Goal: Complete application form: Complete application form

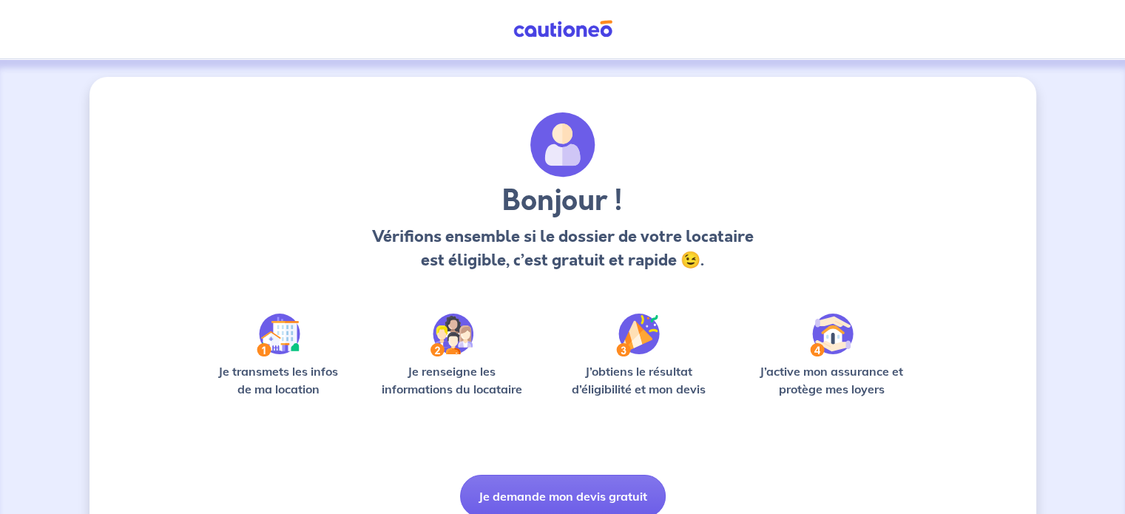
scroll to position [62, 0]
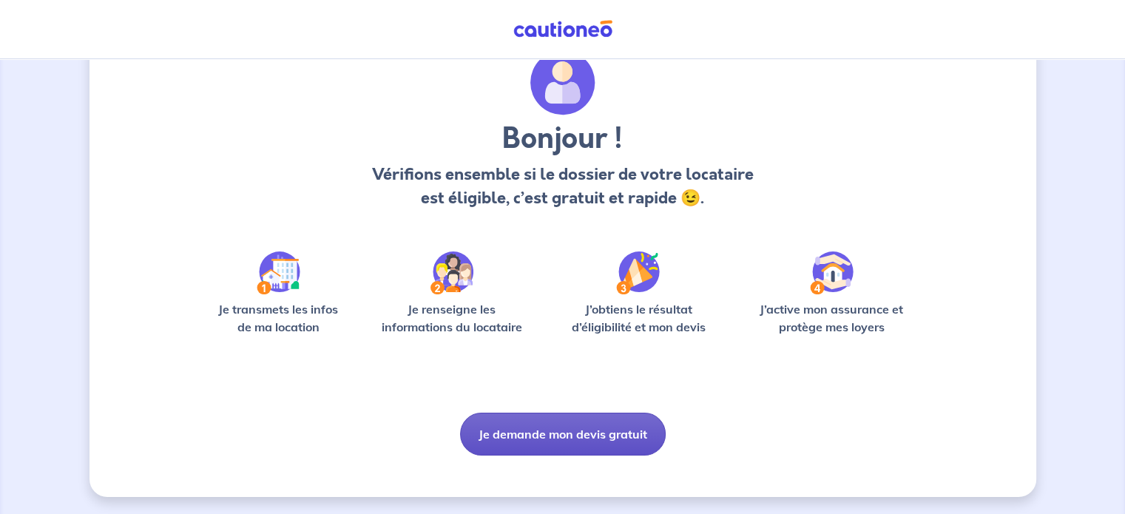
click at [578, 434] on button "Je demande mon devis gratuit" at bounding box center [563, 434] width 206 height 43
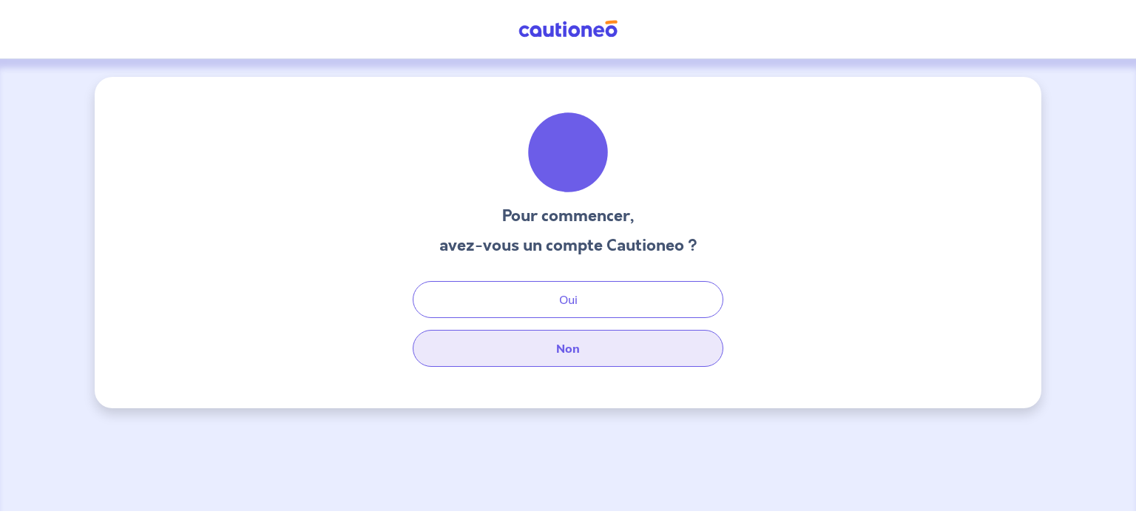
click at [594, 348] on button "Non" at bounding box center [568, 348] width 311 height 37
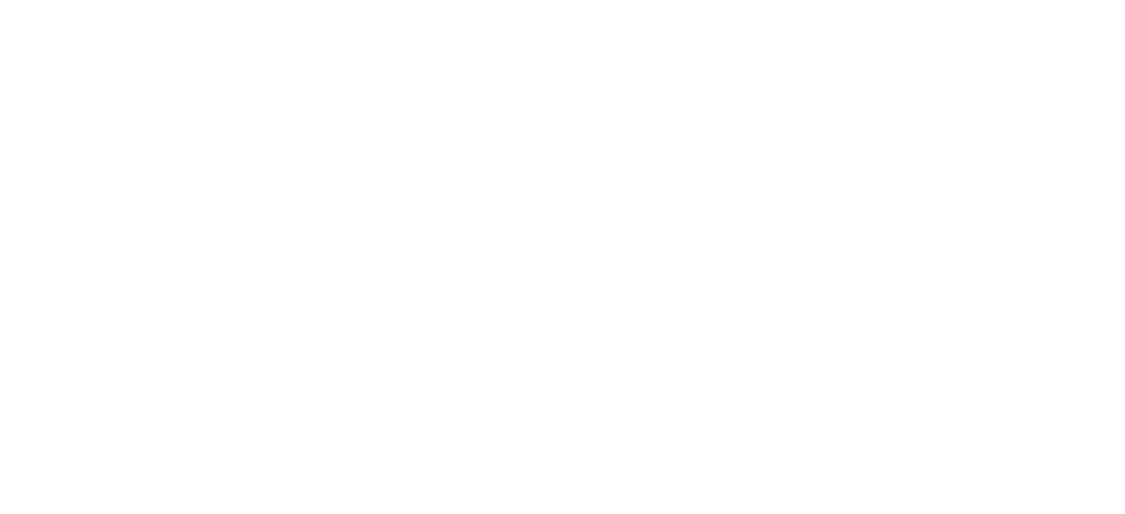
select select "FR"
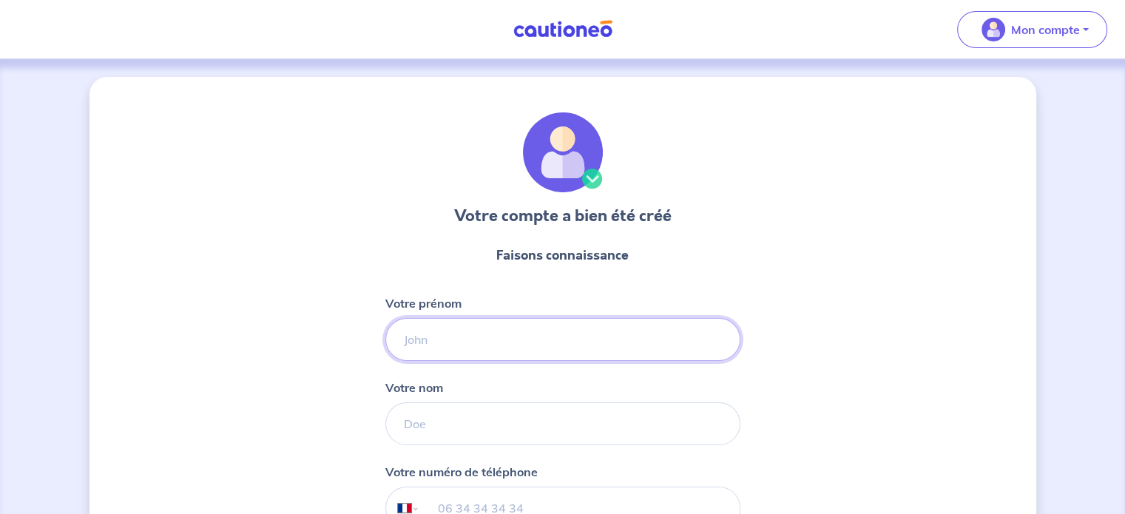
click at [459, 351] on input "Votre prénom" at bounding box center [562, 339] width 355 height 43
type input "c"
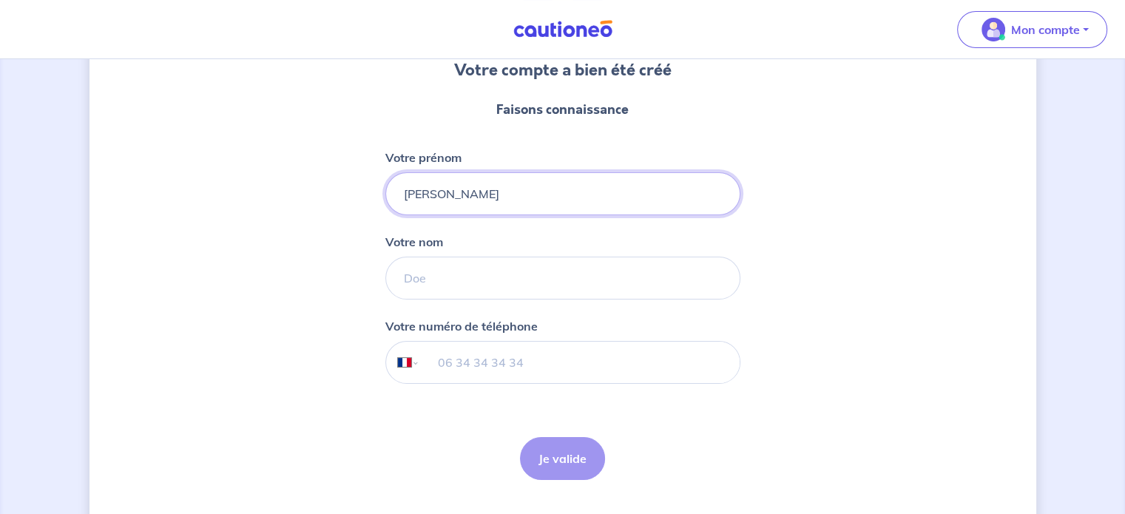
scroll to position [148, 0]
type input "[PERSON_NAME]"
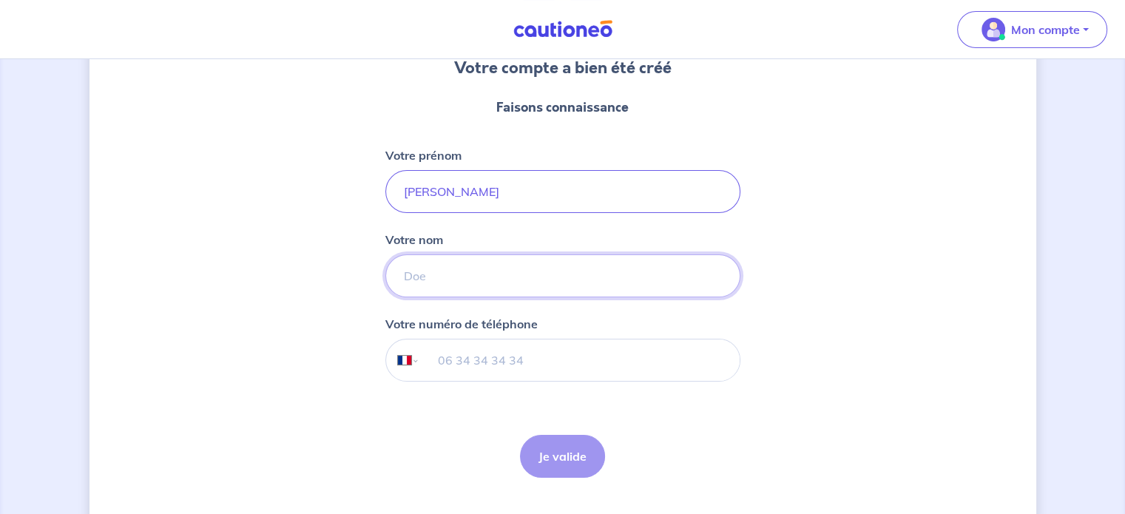
click at [456, 275] on input "Votre nom" at bounding box center [562, 275] width 355 height 43
type input "Croenne"
drag, startPoint x: 621, startPoint y: 325, endPoint x: 596, endPoint y: 341, distance: 29.3
click at [621, 325] on div "Votre numéro de téléphone International [GEOGRAPHIC_DATA] [GEOGRAPHIC_DATA] [GE…" at bounding box center [562, 348] width 355 height 67
click at [485, 364] on input "tel" at bounding box center [579, 360] width 320 height 41
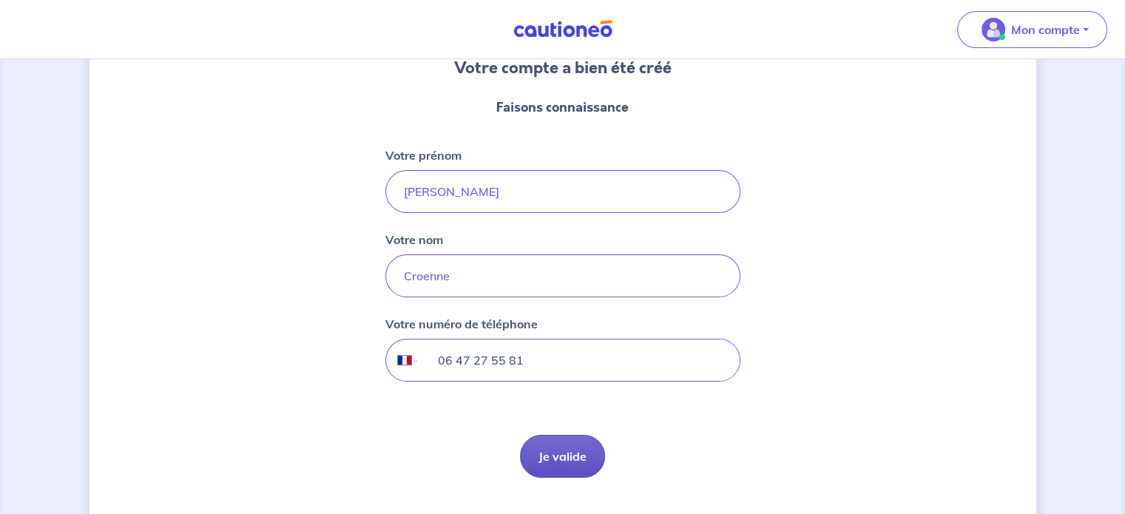
type input "06 47 27 55 81"
click at [567, 467] on button "Je valide" at bounding box center [562, 456] width 85 height 43
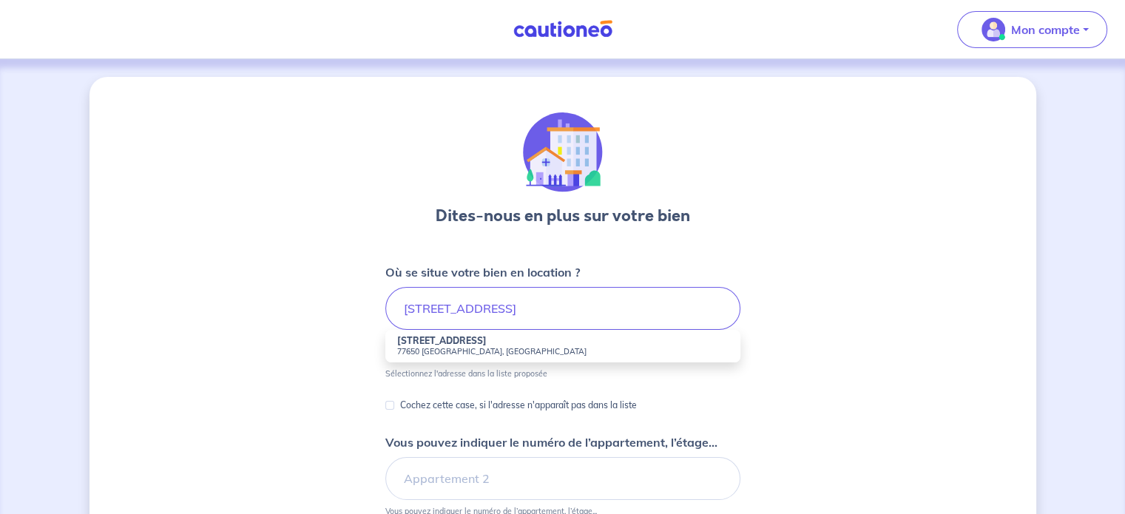
click at [473, 343] on li "[STREET_ADDRESS]" at bounding box center [562, 346] width 355 height 33
type input "[STREET_ADDRESS]"
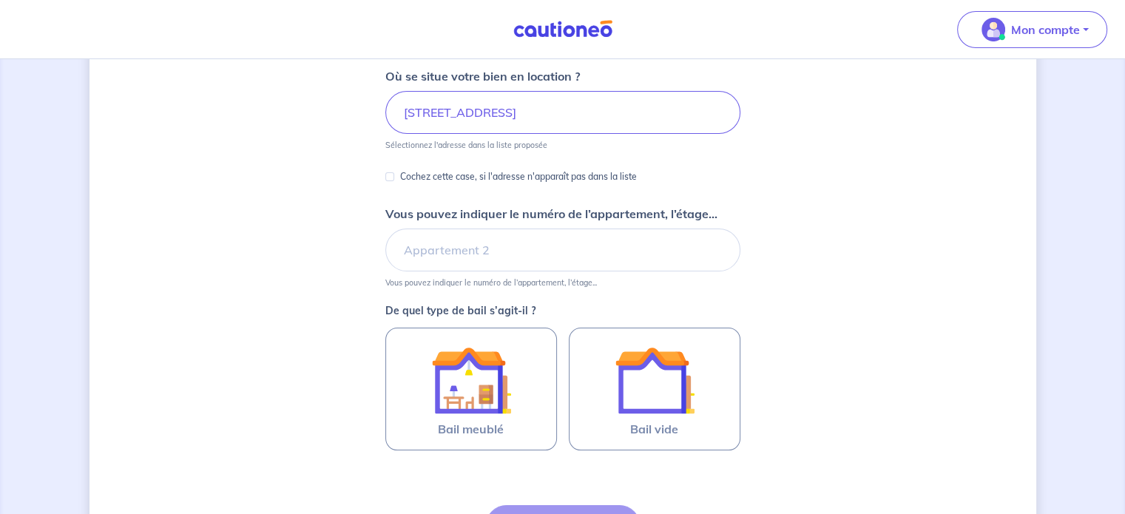
scroll to position [222, 0]
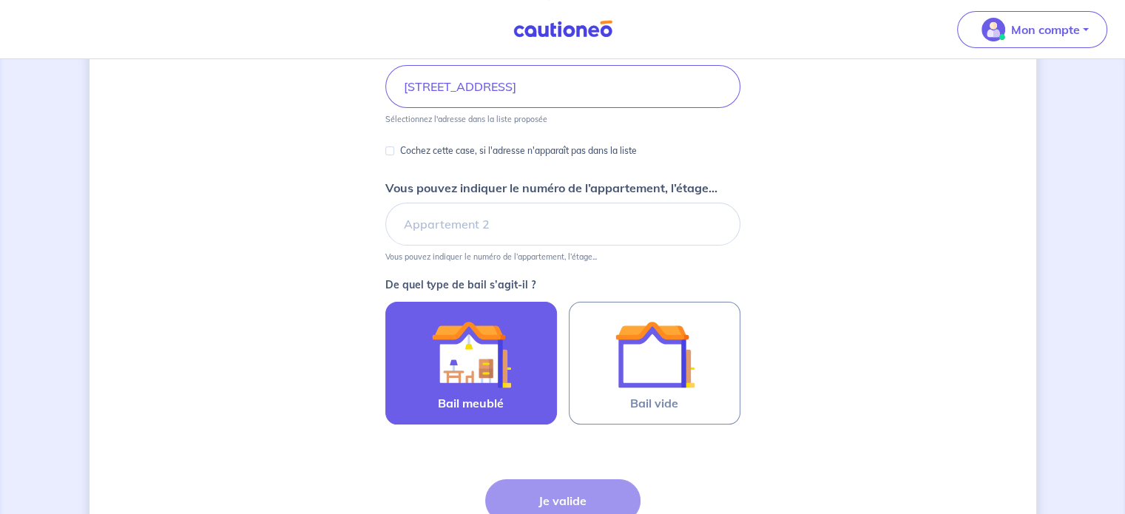
click at [489, 371] on img at bounding box center [471, 354] width 80 height 80
click at [0, 0] on input "Bail meublé" at bounding box center [0, 0] width 0 height 0
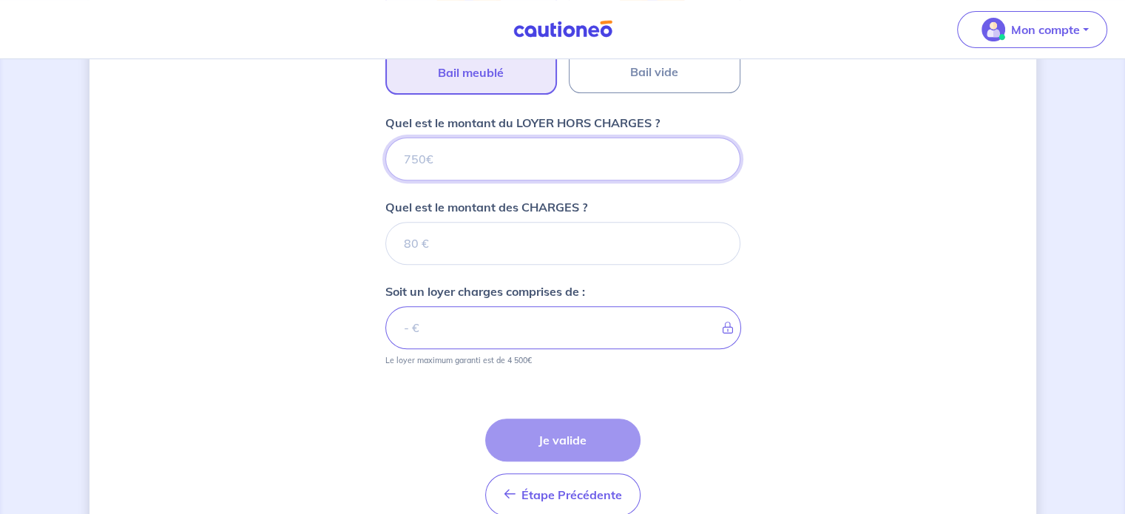
scroll to position [476, 0]
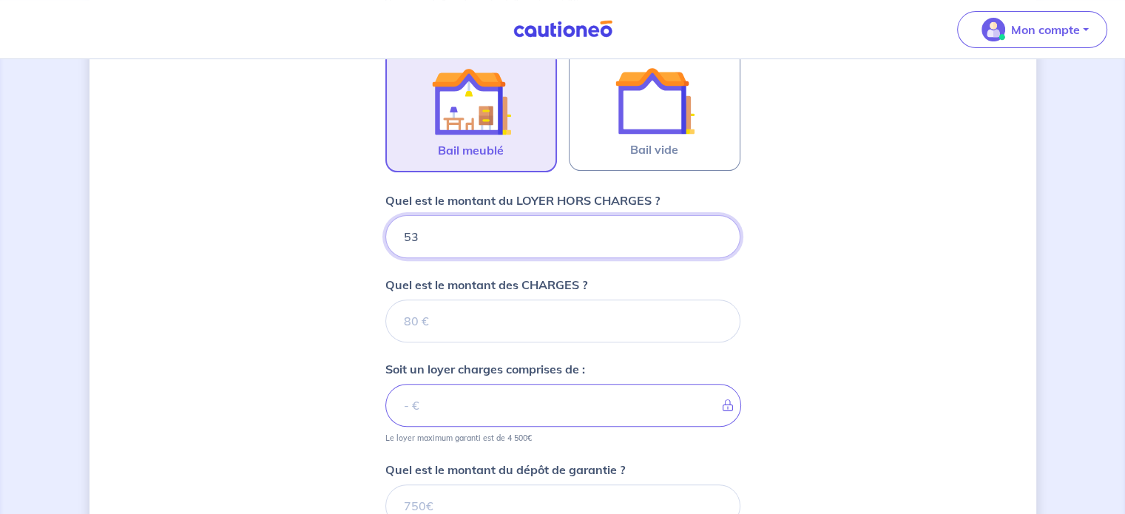
type input "530"
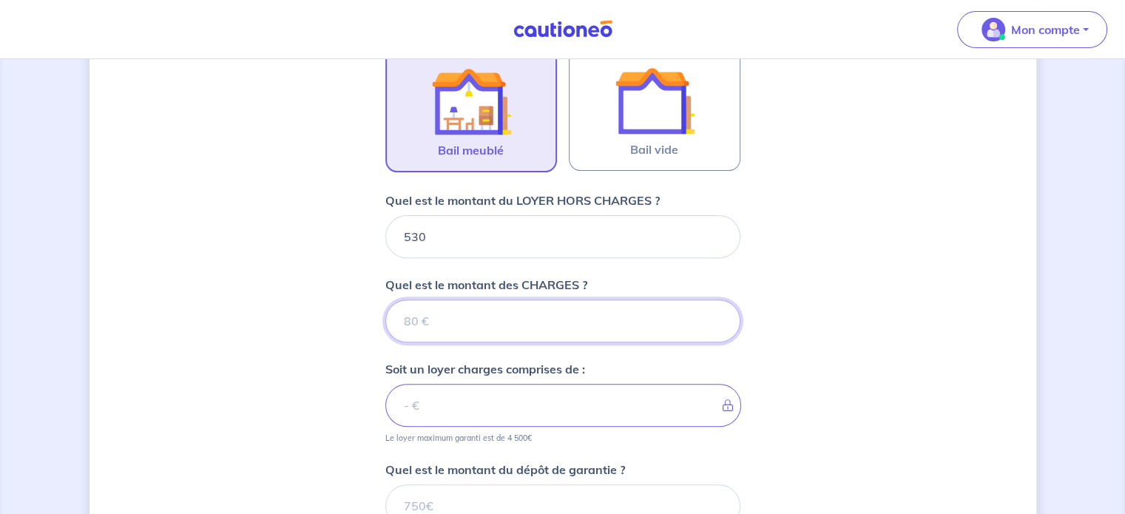
click at [459, 317] on input "Quel est le montant des CHARGES ?" at bounding box center [562, 321] width 355 height 43
type input "6"
type input "536"
type input "7"
type input "530"
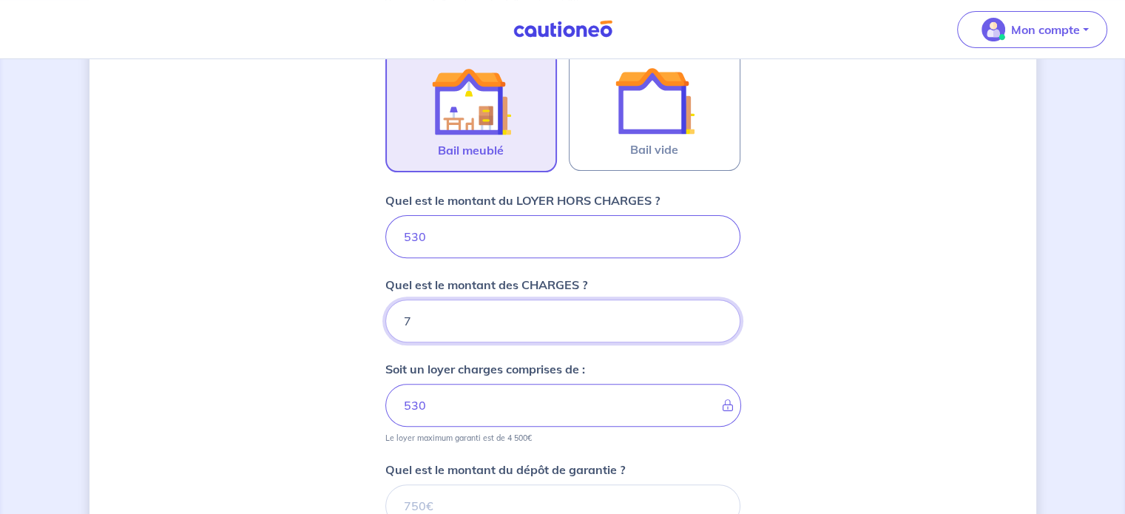
type input "70"
type input "600"
type input "70"
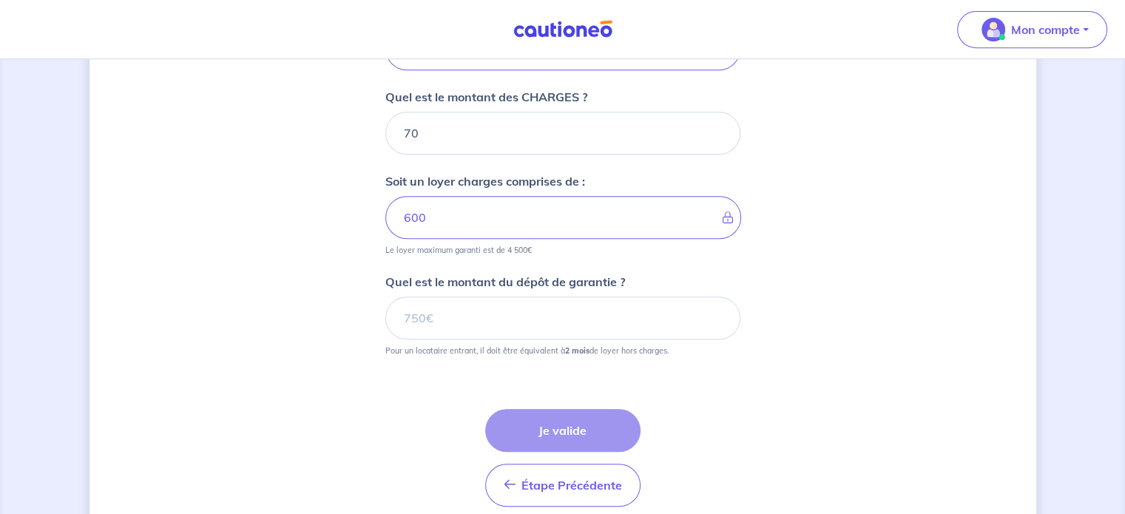
scroll to position [698, 0]
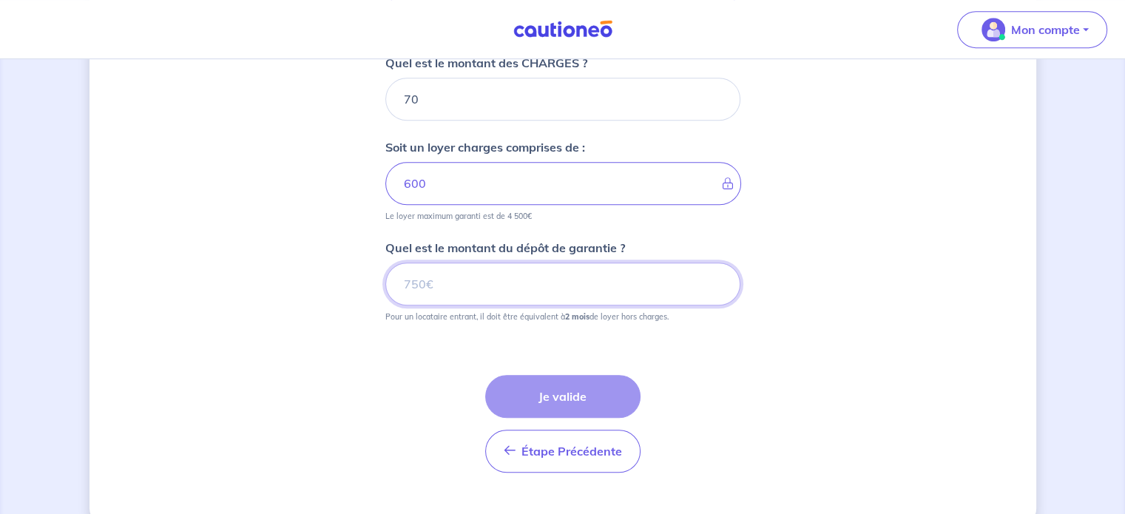
drag, startPoint x: 459, startPoint y: 285, endPoint x: 370, endPoint y: 284, distance: 88.8
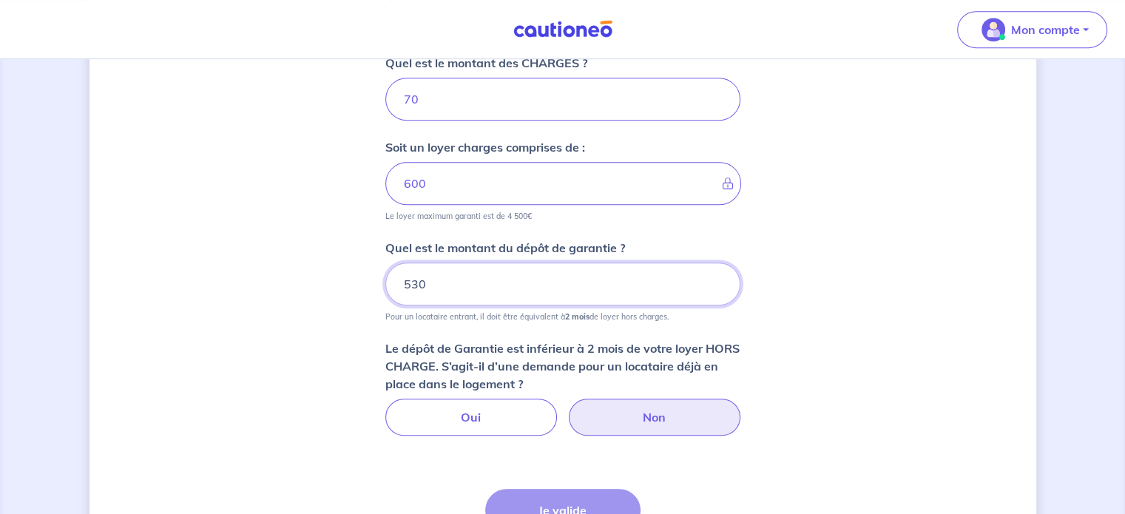
type input "530"
click at [689, 414] on label "Non" at bounding box center [655, 417] width 172 height 37
click at [567, 408] on input "Non" at bounding box center [563, 404] width 10 height 10
radio input "true"
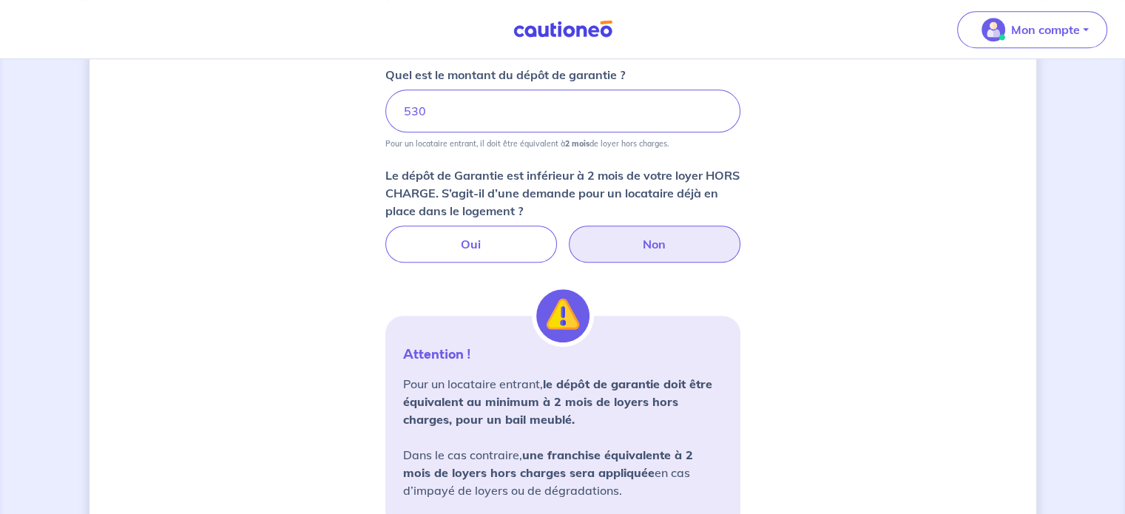
scroll to position [846, 0]
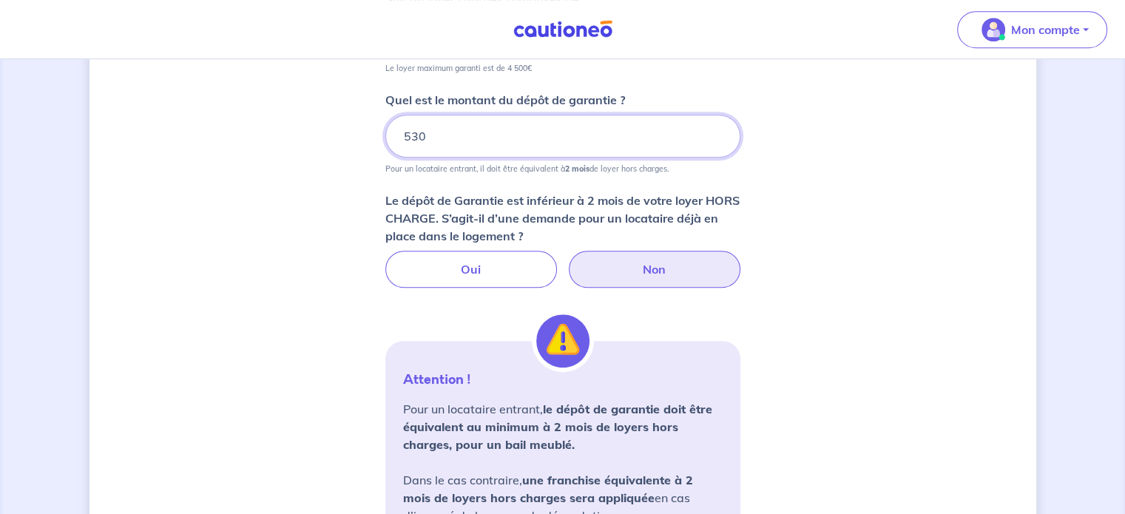
drag, startPoint x: 447, startPoint y: 137, endPoint x: 383, endPoint y: 138, distance: 63.6
click at [383, 138] on div "Dites-nous en plus sur votre bien Où se situe votre bien en location ? [STREET_…" at bounding box center [563, 0] width 947 height 1539
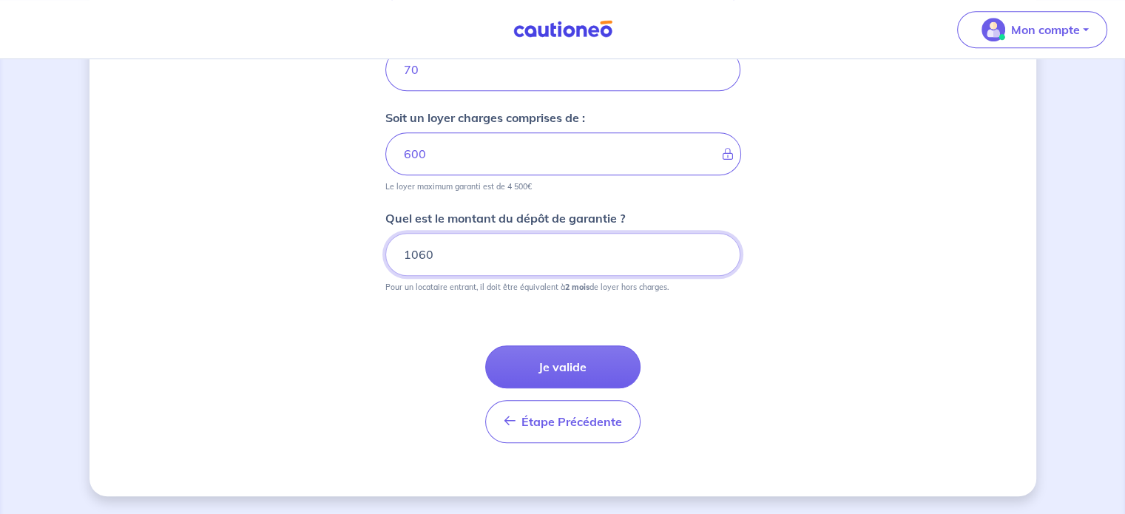
scroll to position [724, 0]
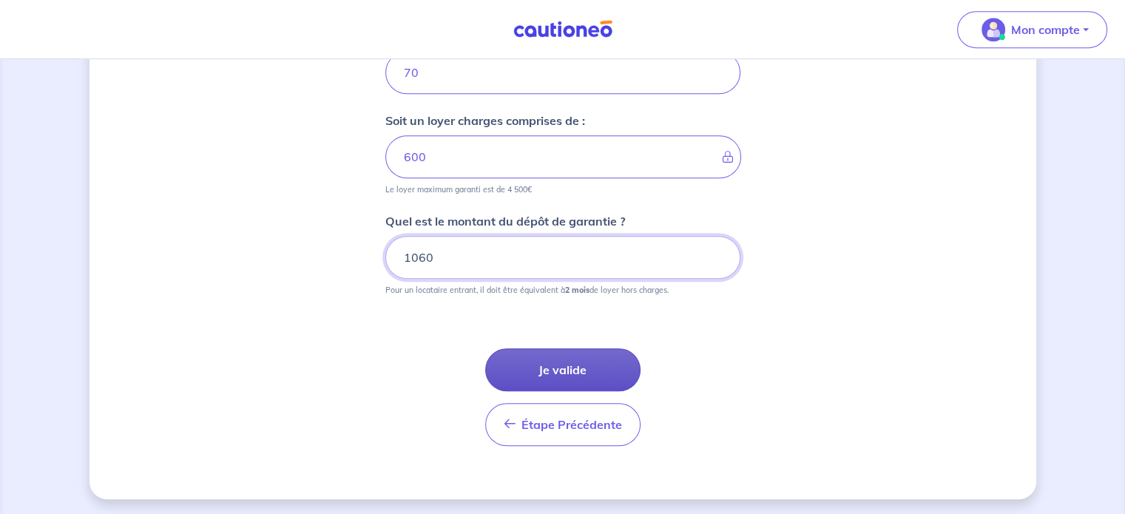
type input "1060"
click at [592, 374] on button "Je valide" at bounding box center [562, 369] width 155 height 43
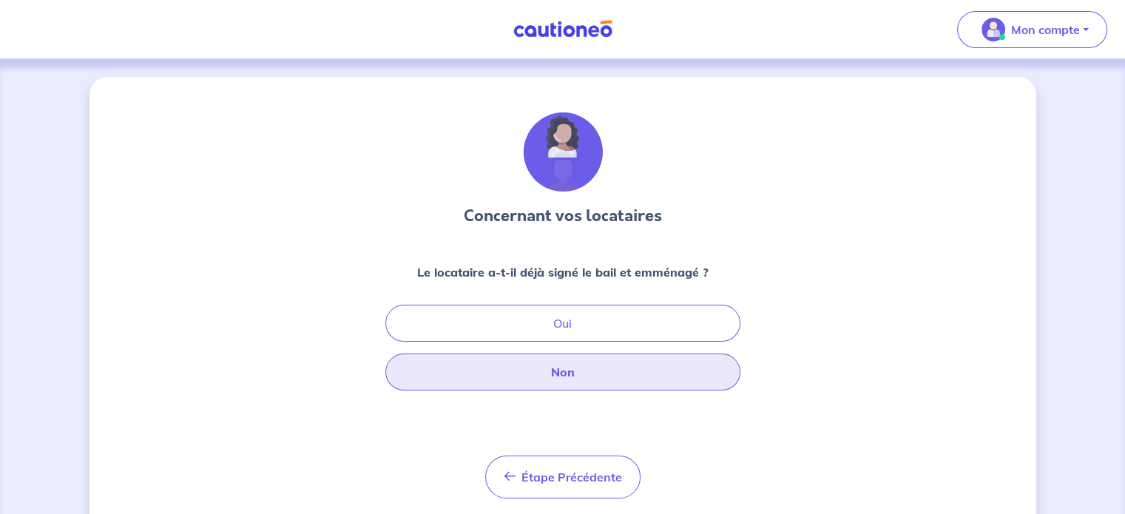
click at [621, 374] on button "Non" at bounding box center [562, 372] width 355 height 37
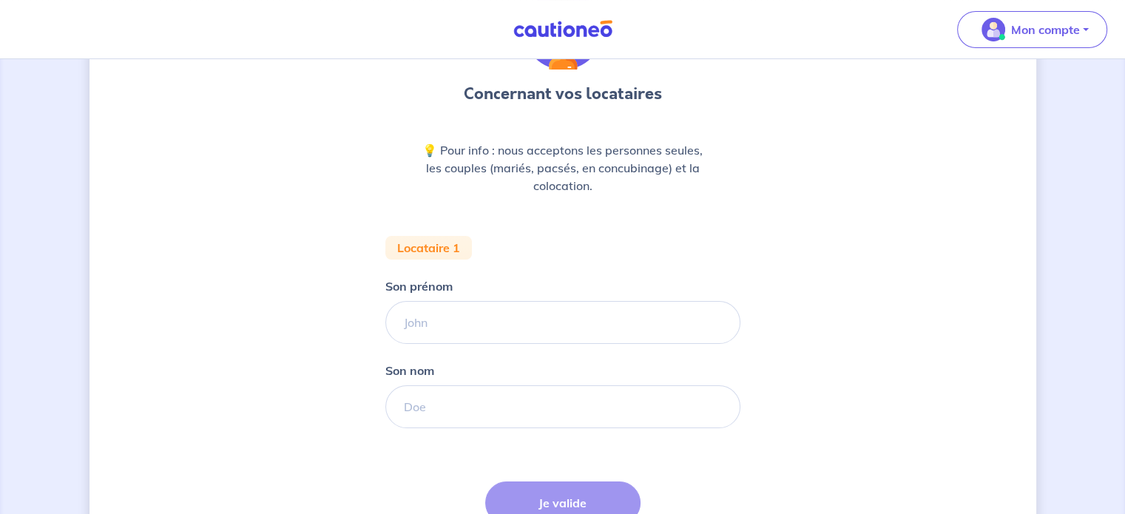
scroll to position [148, 0]
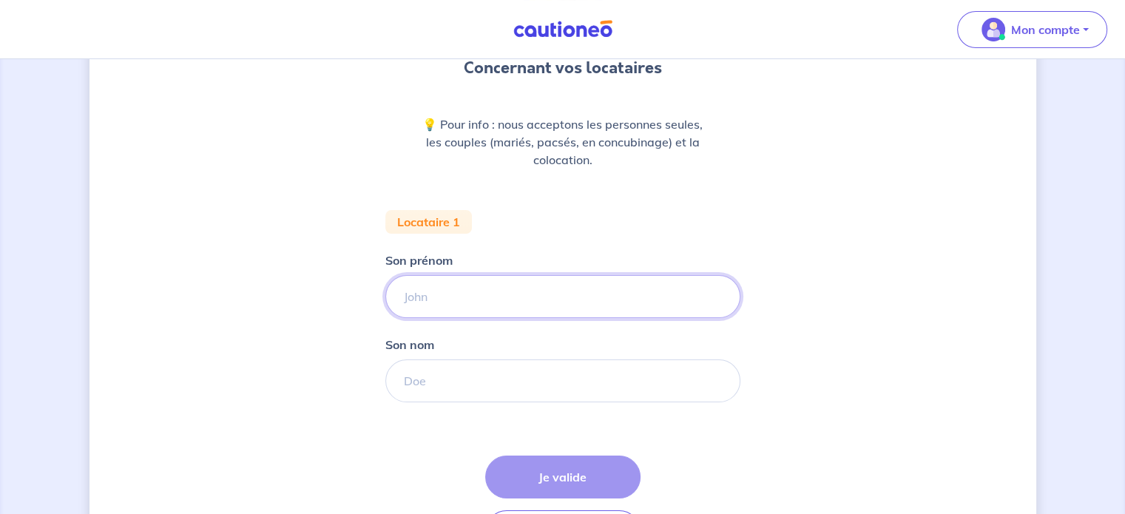
click at [441, 303] on input "Son prénom" at bounding box center [562, 296] width 355 height 43
type input "DIALLO"
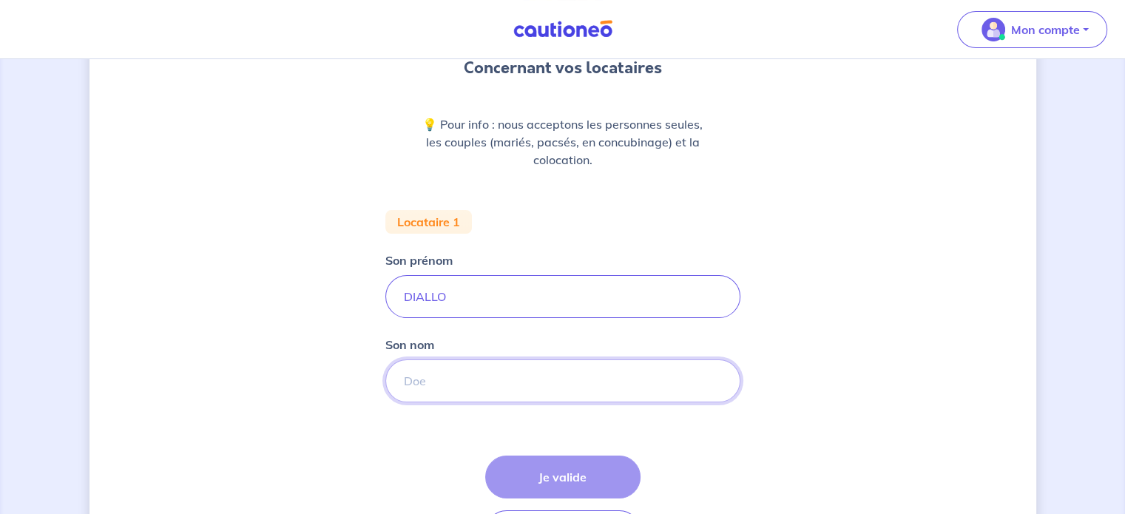
click at [421, 390] on input "Son nom" at bounding box center [562, 381] width 355 height 43
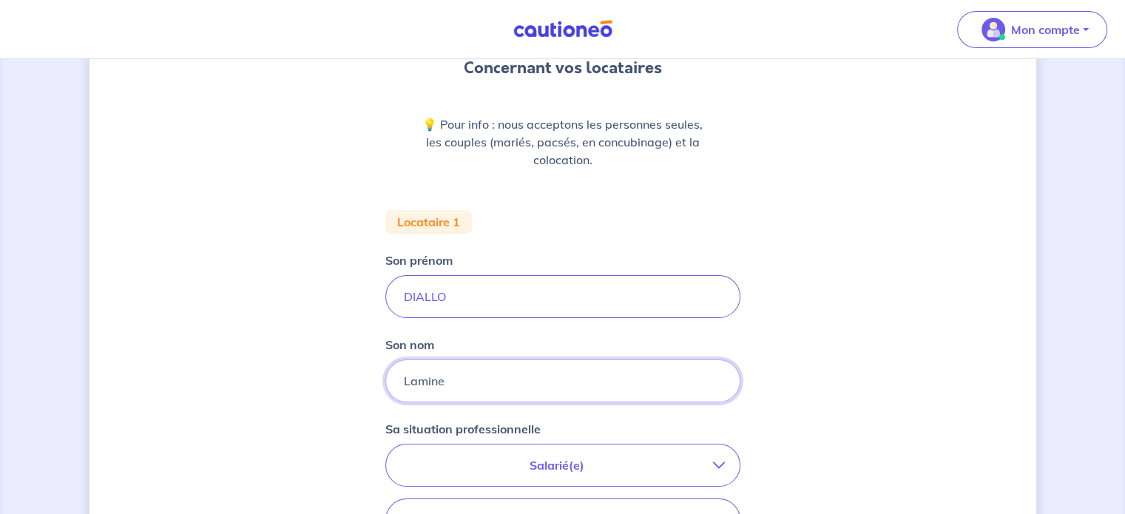
type input "Lamine"
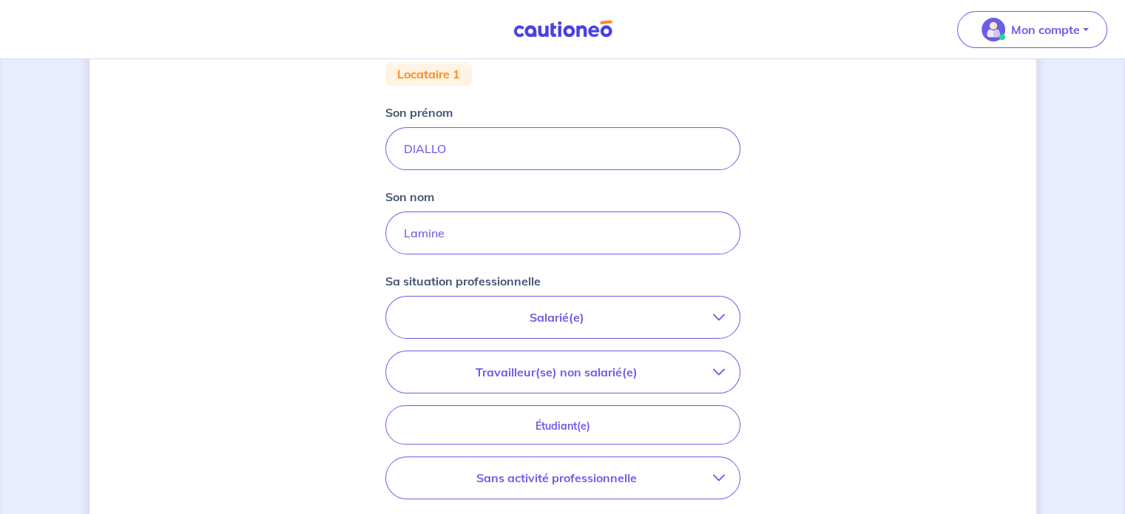
click at [632, 325] on p "Salarié(e)" at bounding box center [557, 317] width 312 height 18
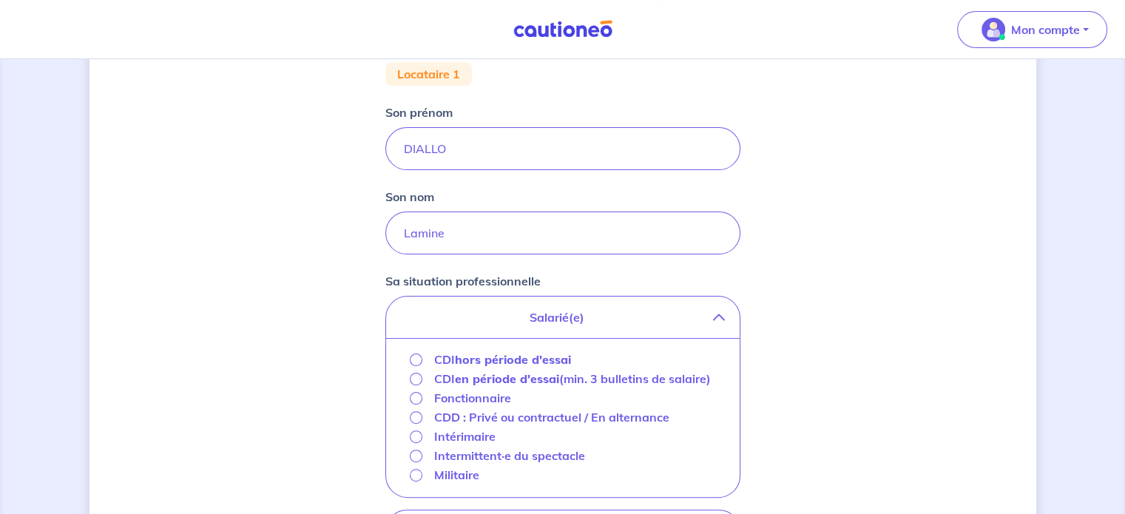
scroll to position [370, 0]
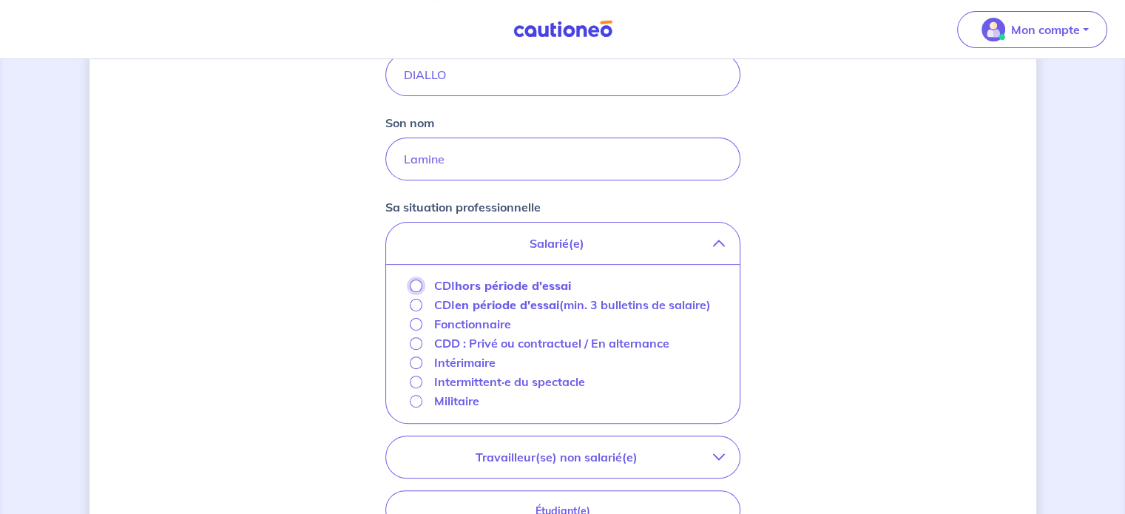
click at [417, 283] on input "CDI hors période d'essai" at bounding box center [416, 286] width 13 height 13
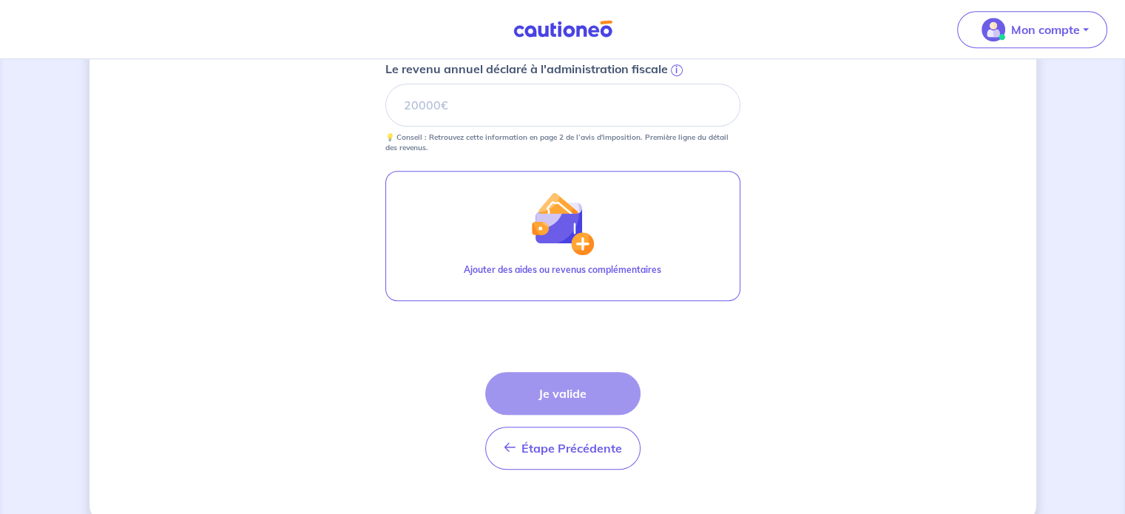
scroll to position [734, 0]
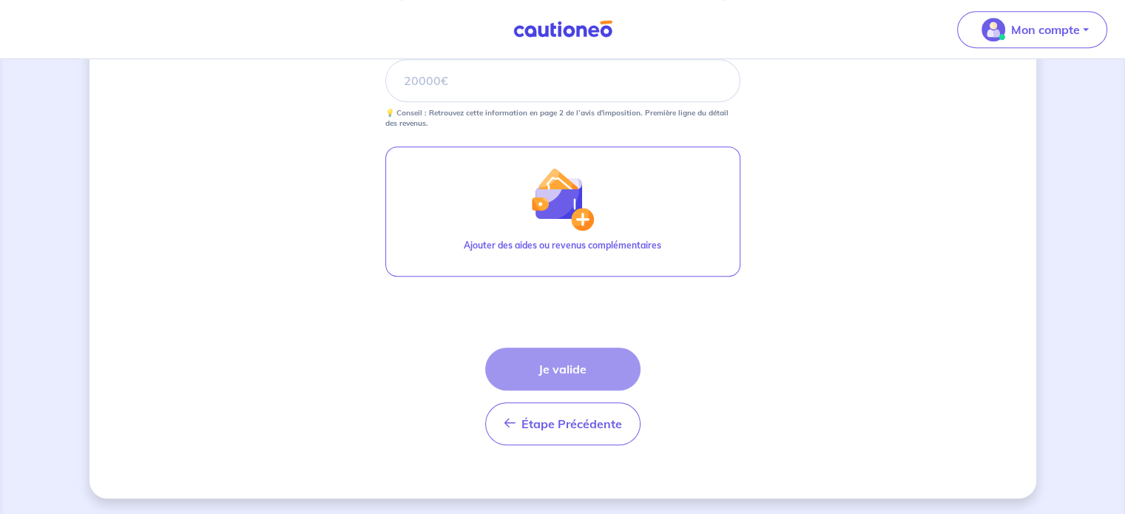
click at [561, 371] on div "Étape Précédente Précédent Je valide Je valide" at bounding box center [562, 397] width 155 height 98
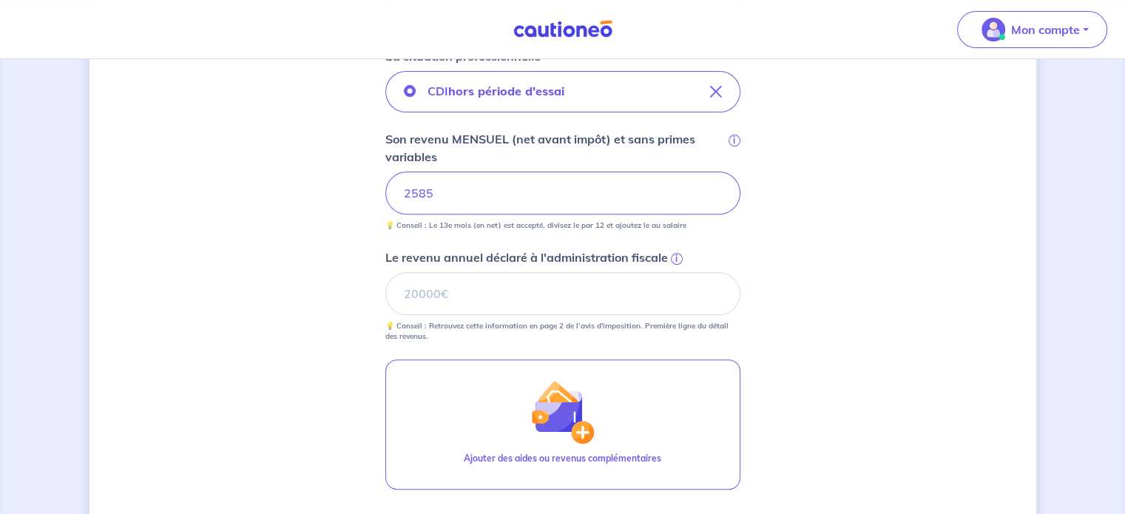
scroll to position [512, 0]
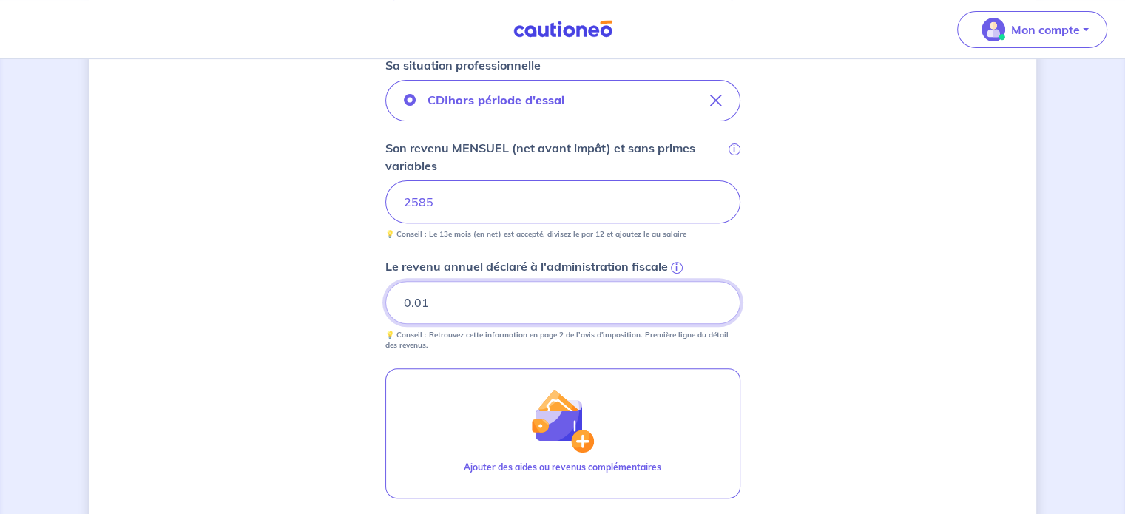
click at [716, 297] on input "0.01" at bounding box center [562, 302] width 355 height 43
drag, startPoint x: 488, startPoint y: 296, endPoint x: 401, endPoint y: 303, distance: 87.6
click at [401, 303] on input "0.01" at bounding box center [562, 302] width 355 height 43
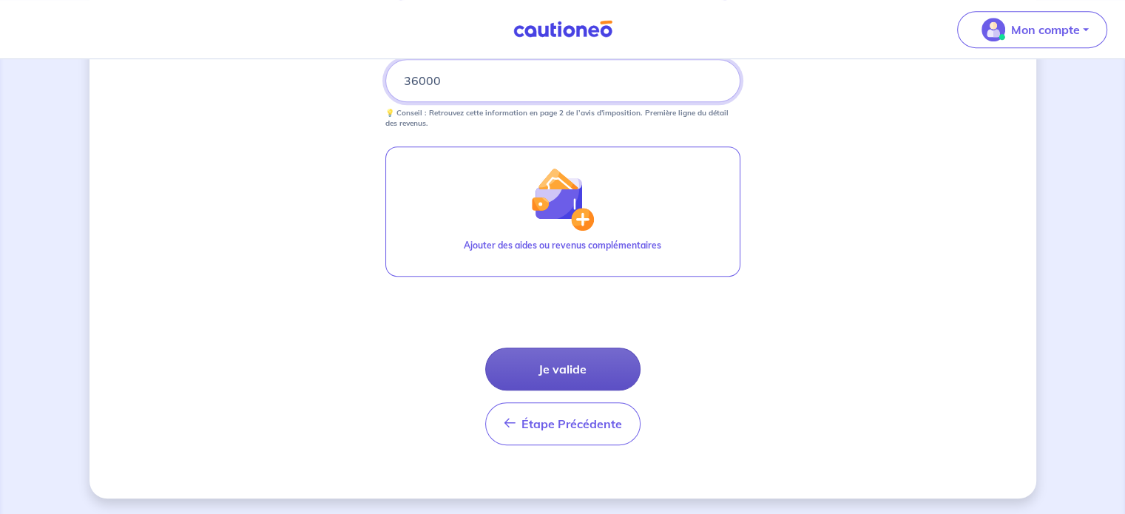
type input "36000"
click at [595, 376] on button "Je valide" at bounding box center [562, 369] width 155 height 43
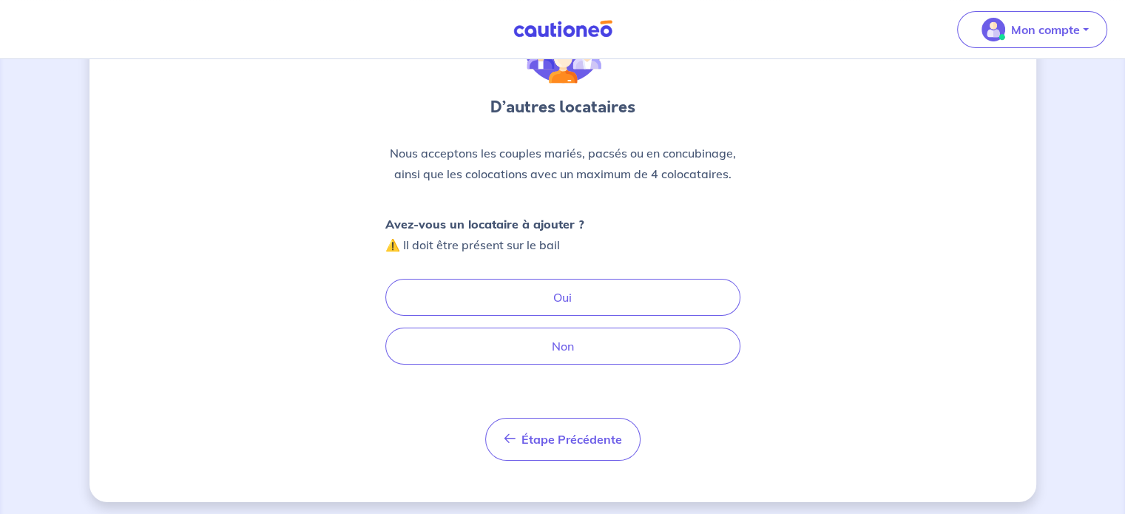
scroll to position [113, 0]
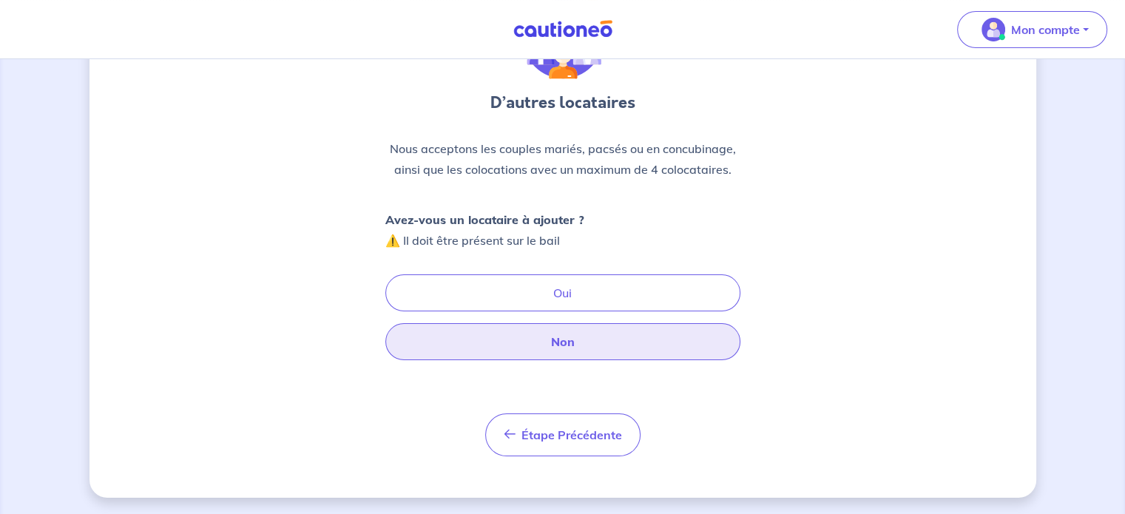
click at [606, 341] on button "Non" at bounding box center [562, 341] width 355 height 37
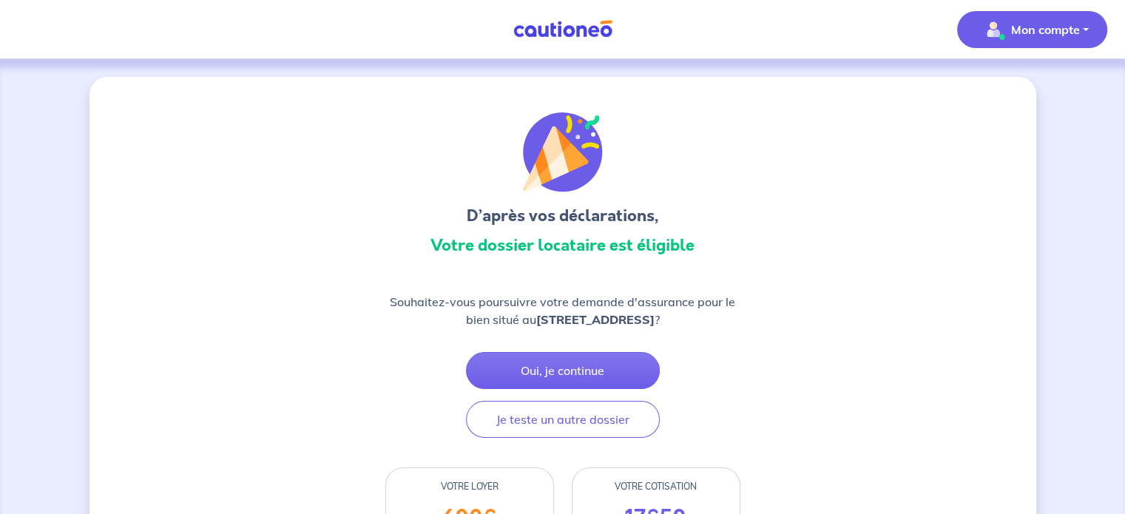
click at [1067, 29] on p "Mon compte" at bounding box center [1045, 30] width 69 height 18
click at [1020, 95] on link "Mes informations" at bounding box center [1017, 92] width 119 height 24
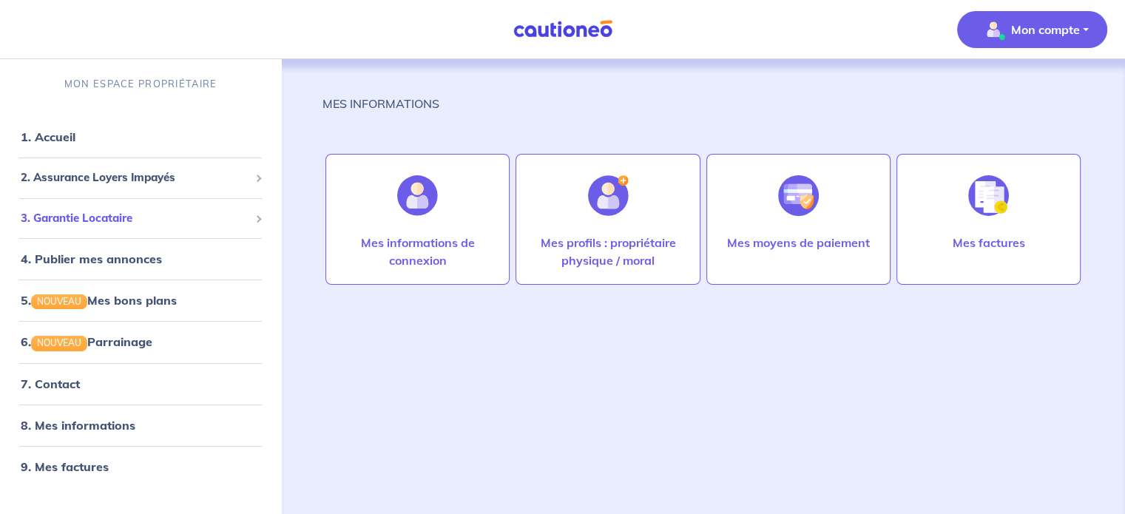
click at [252, 220] on div "3. Garantie Locataire" at bounding box center [140, 218] width 269 height 29
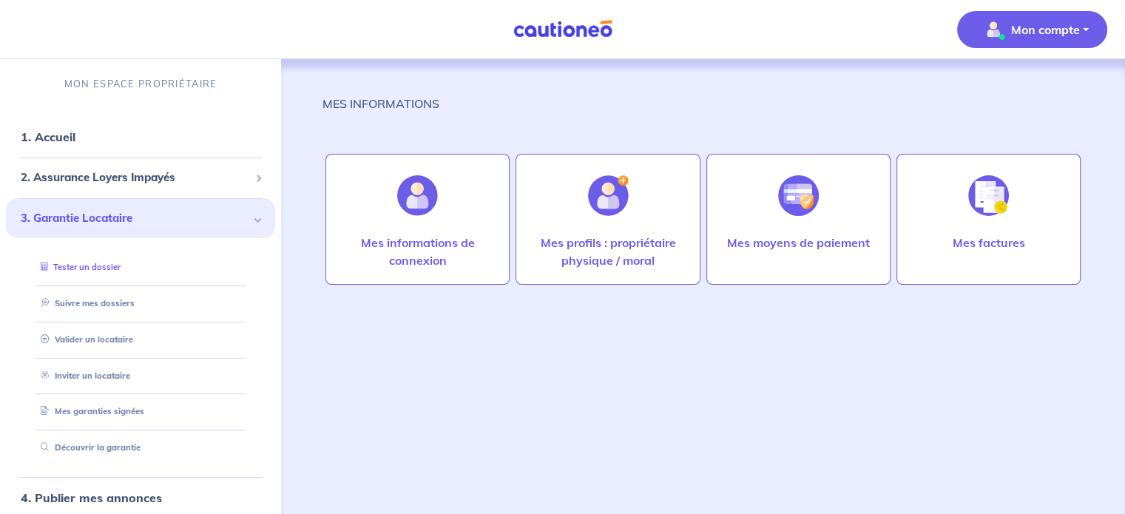
click at [88, 267] on link "Tester un dossier" at bounding box center [78, 267] width 86 height 10
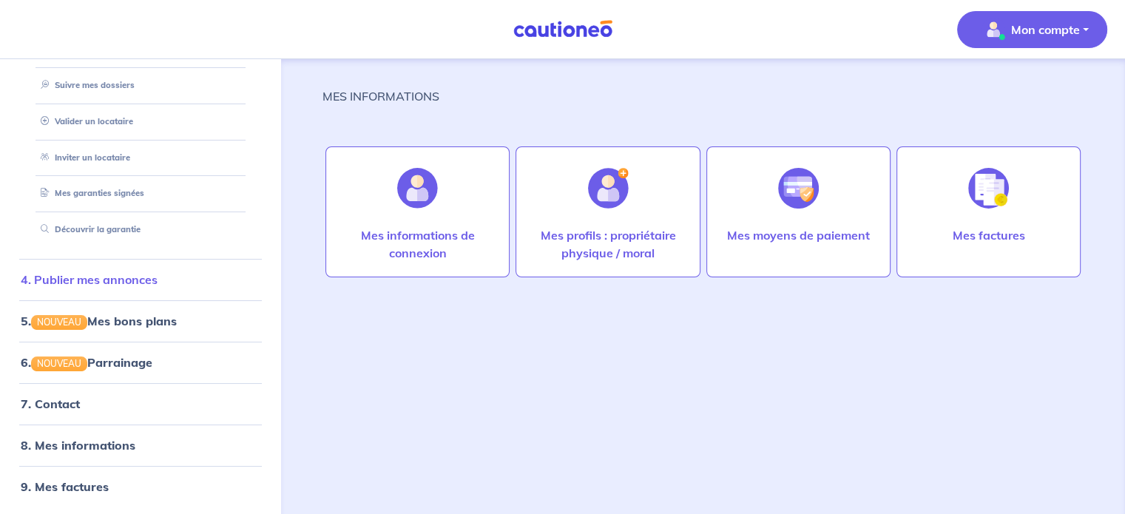
scroll to position [63, 0]
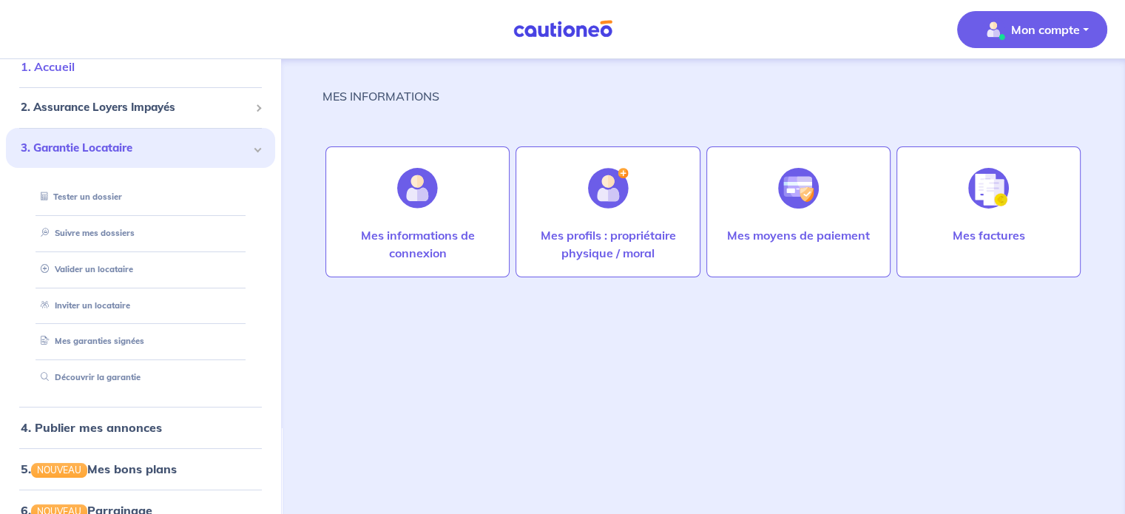
click at [75, 65] on link "1. Accueil" at bounding box center [48, 66] width 54 height 15
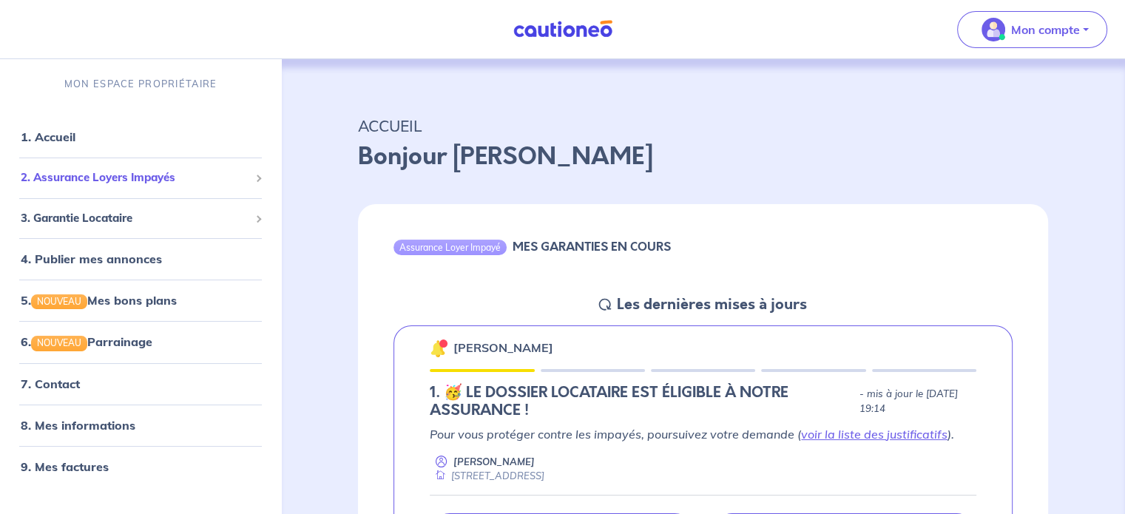
click at [174, 172] on span "2. Assurance Loyers Impayés" at bounding box center [135, 177] width 229 height 17
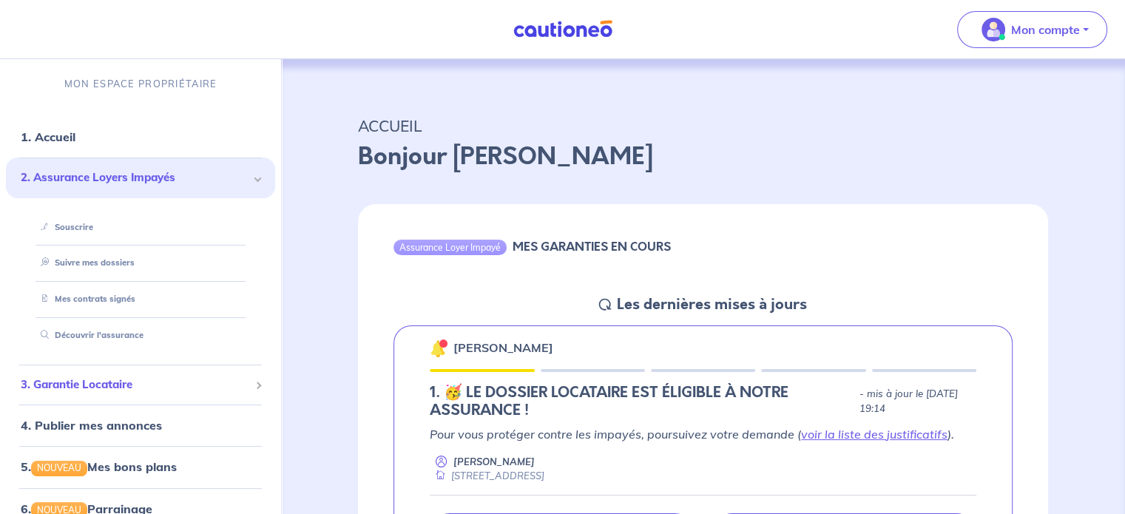
click at [103, 385] on span "3. Garantie Locataire" at bounding box center [135, 385] width 229 height 17
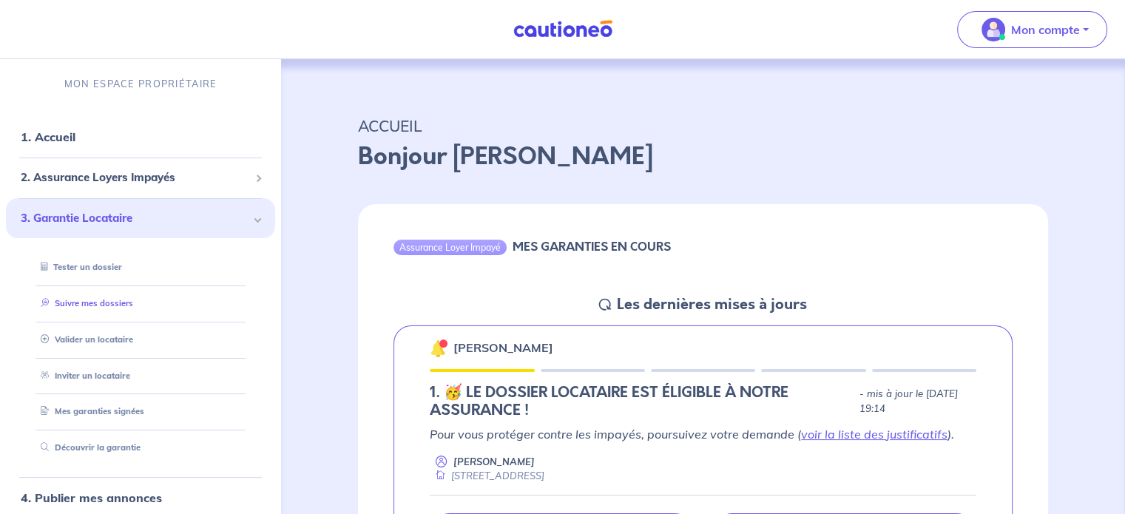
click at [119, 301] on link "Suivre mes dossiers" at bounding box center [84, 303] width 98 height 10
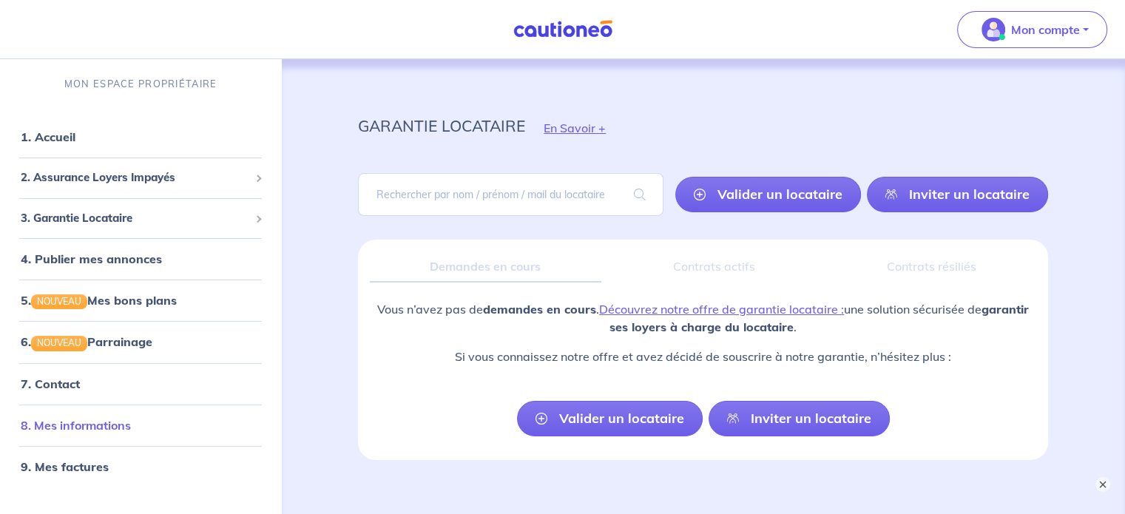
click at [104, 424] on link "8. Mes informations" at bounding box center [76, 425] width 110 height 15
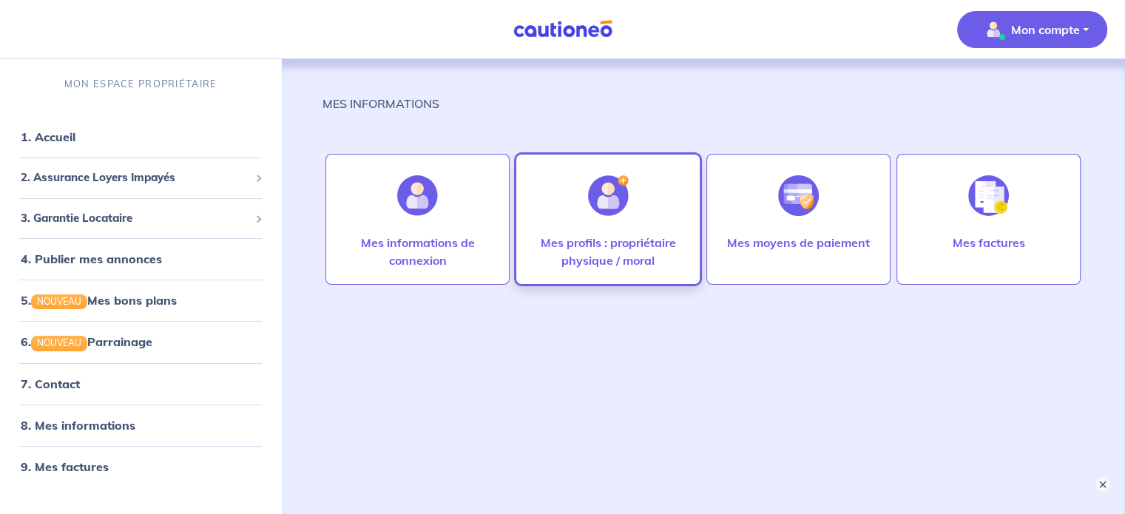
click at [615, 254] on p "Mes profils : propriétaire physique / moral" at bounding box center [607, 252] width 153 height 36
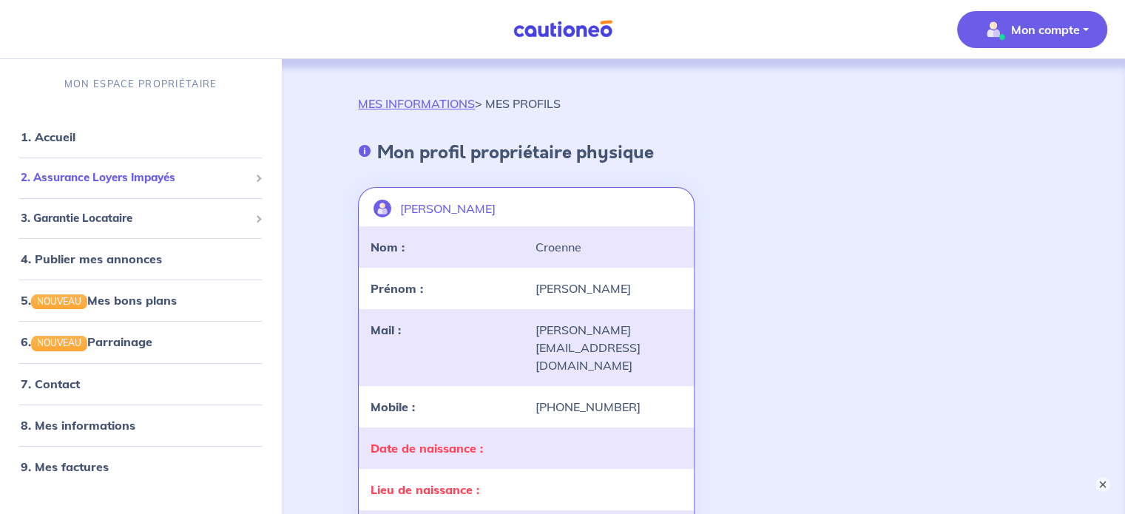
click at [249, 178] on span "2. Assurance Loyers Impayés" at bounding box center [135, 177] width 229 height 17
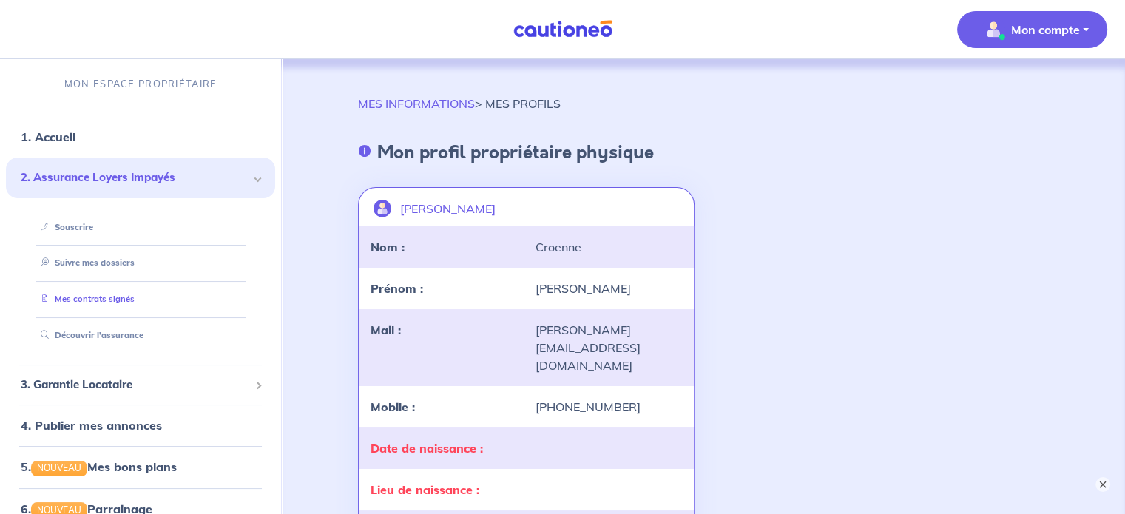
click at [135, 300] on link "Mes contrats signés" at bounding box center [85, 299] width 100 height 10
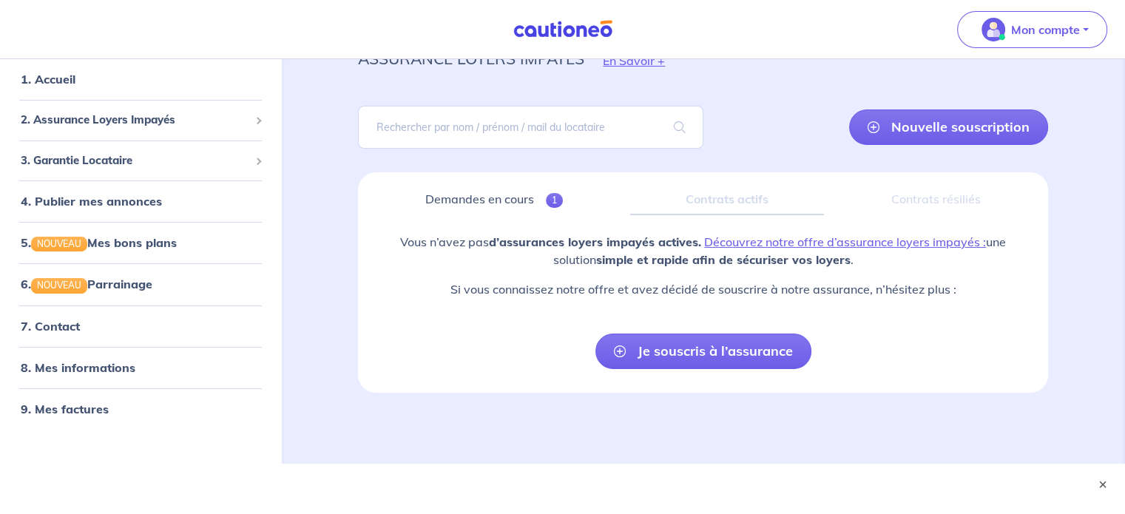
scroll to position [75, 0]
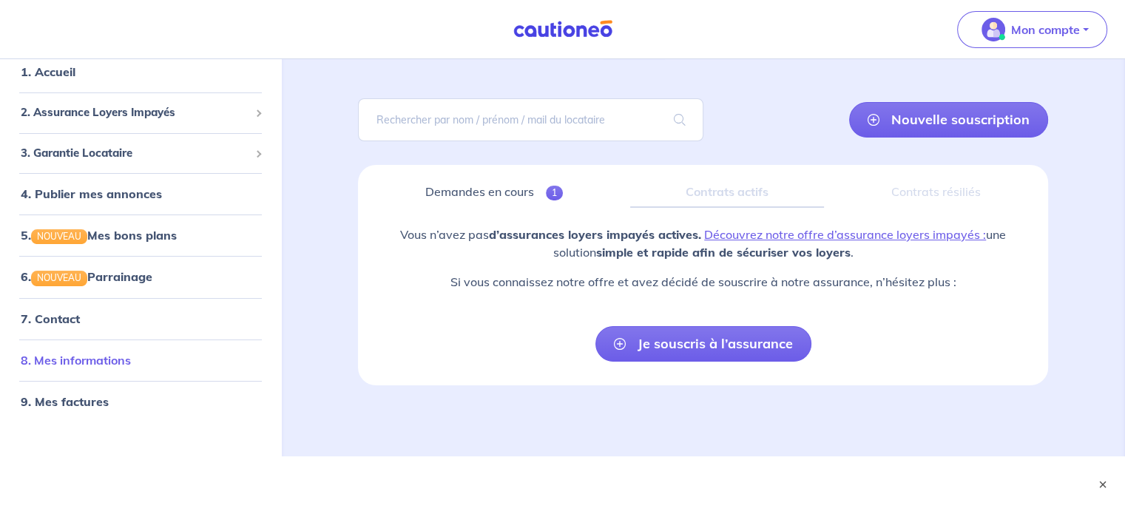
click at [92, 360] on link "8. Mes informations" at bounding box center [76, 359] width 110 height 15
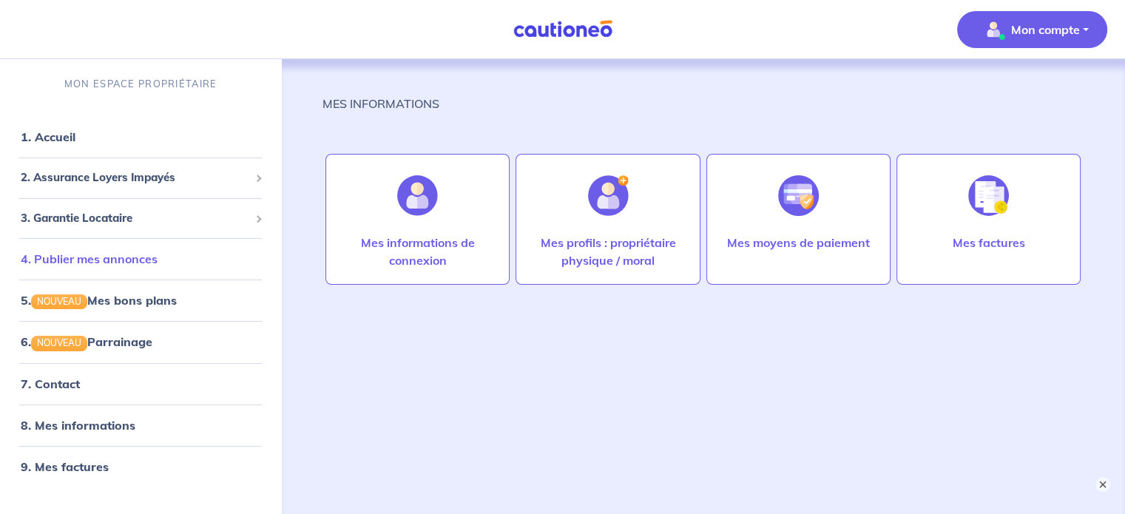
click at [95, 263] on link "4. Publier mes annonces" at bounding box center [89, 259] width 137 height 15
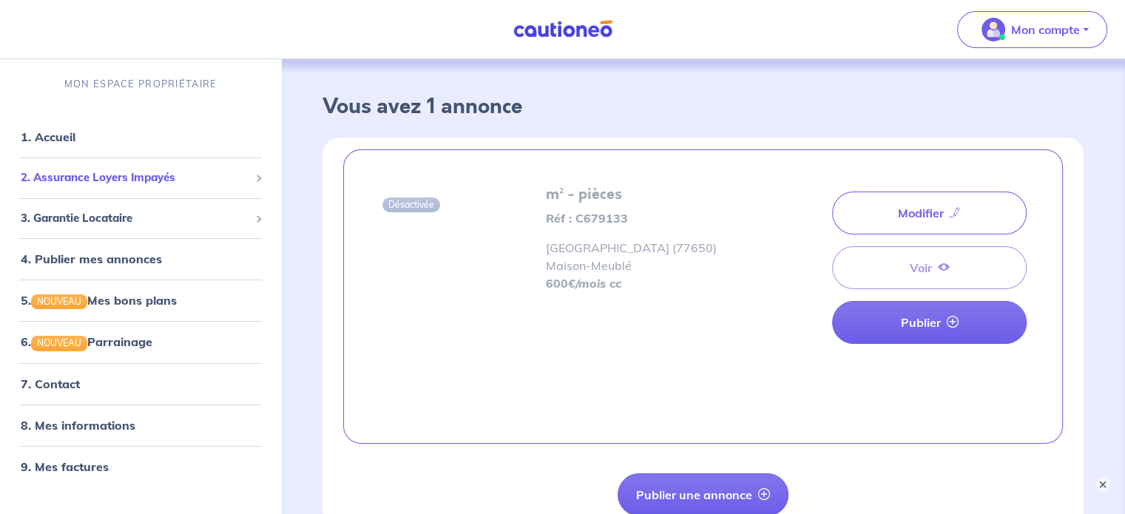
click at [250, 178] on div "2. Assurance Loyers Impayés" at bounding box center [140, 177] width 269 height 29
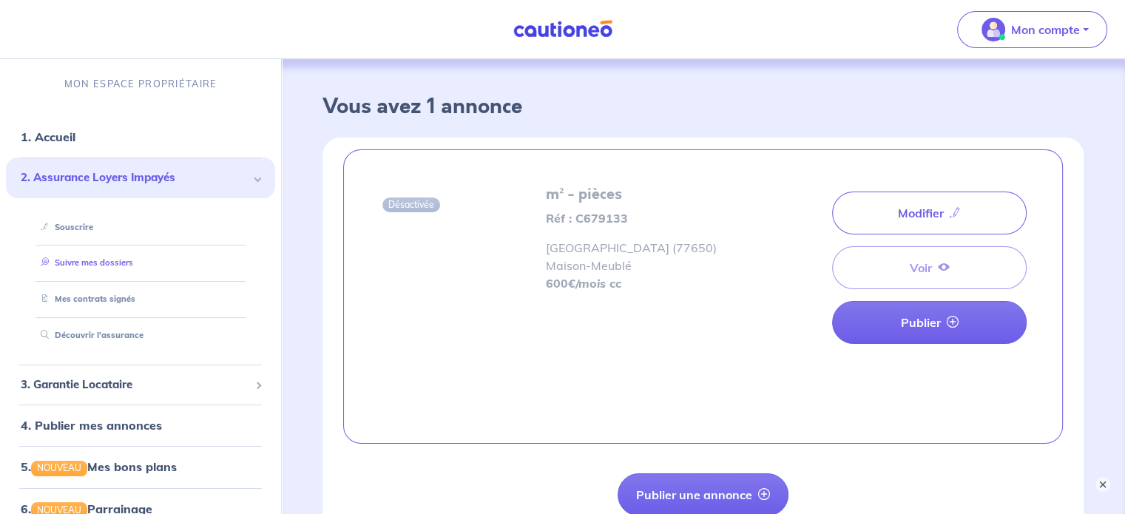
click at [110, 262] on link "Suivre mes dossiers" at bounding box center [84, 262] width 98 height 10
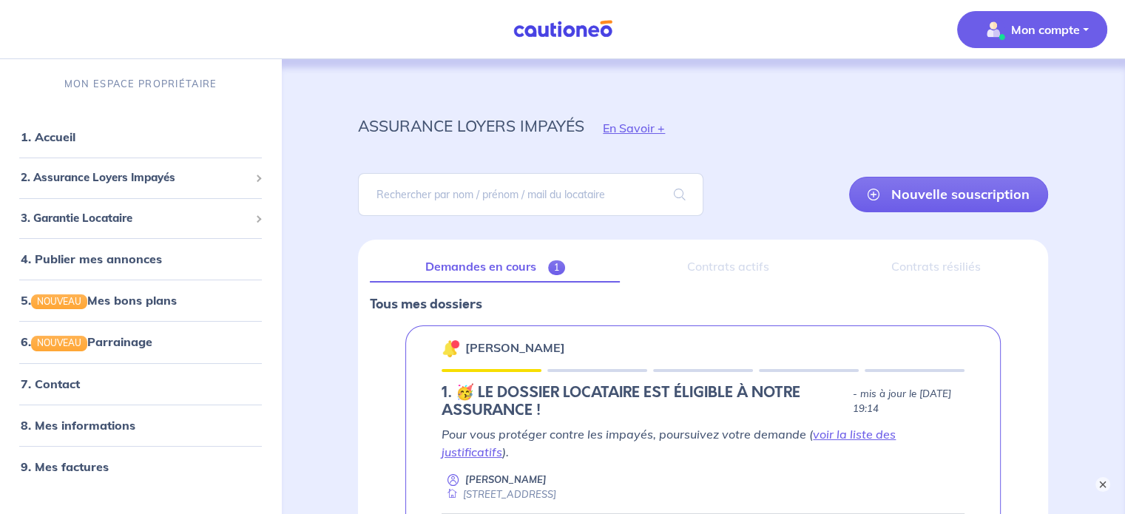
click at [1074, 38] on span "Mon compte" at bounding box center [1028, 30] width 104 height 24
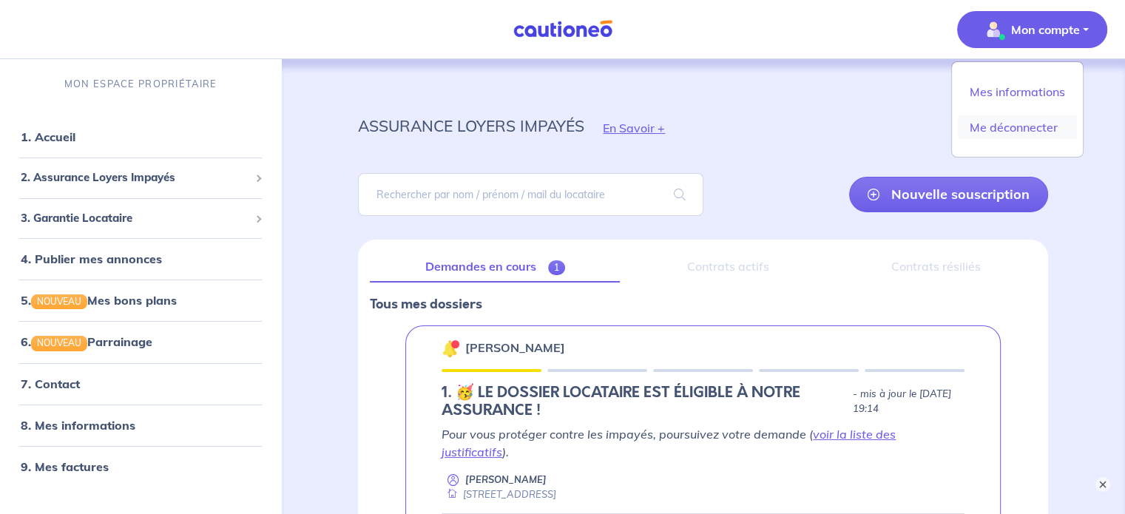
click at [1025, 126] on link "Me déconnecter" at bounding box center [1017, 127] width 119 height 24
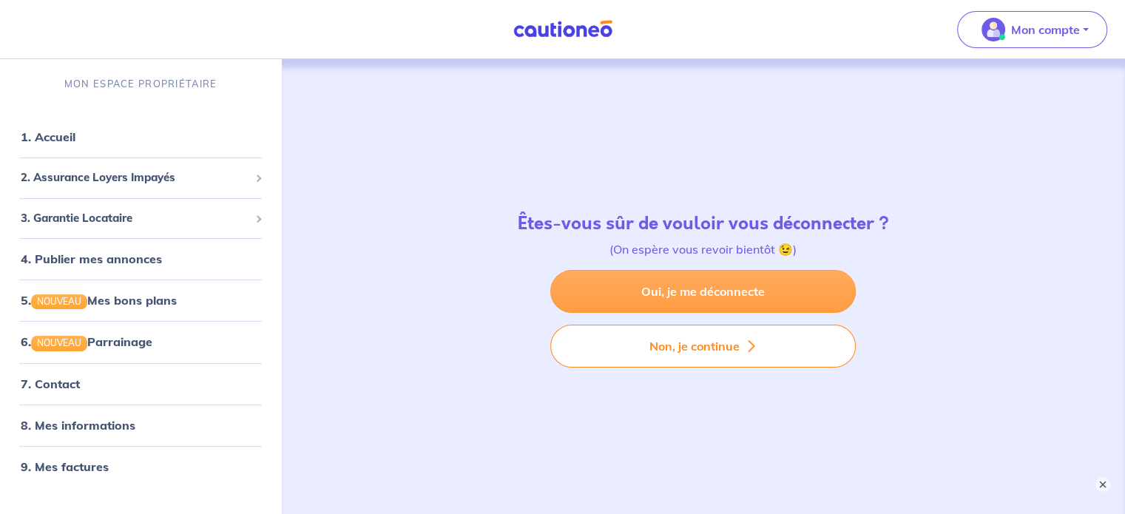
click at [712, 286] on link "Oui, je me déconnecte" at bounding box center [703, 291] width 306 height 43
